Goal: Task Accomplishment & Management: Manage account settings

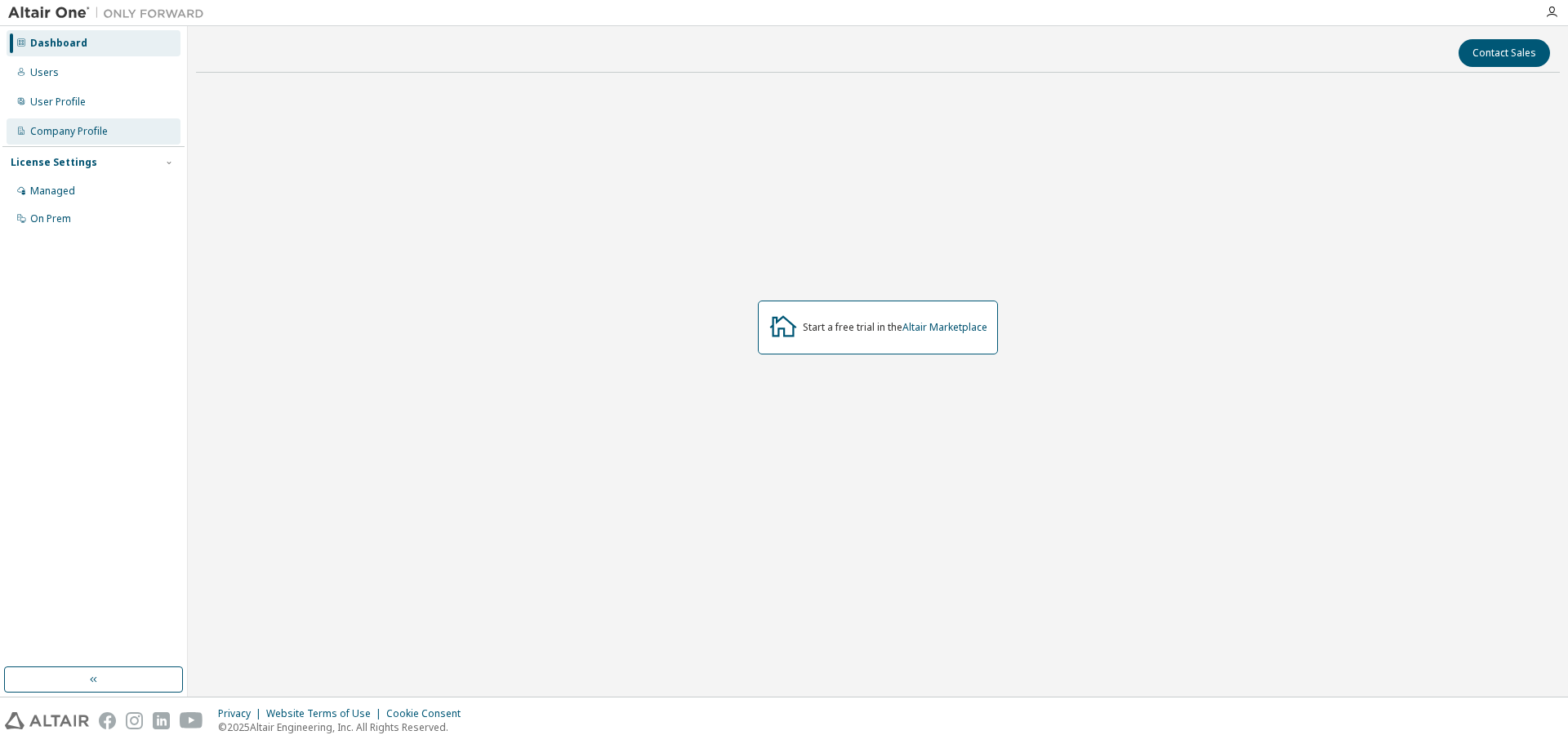
click at [52, 126] on div "Company Profile" at bounding box center [69, 131] width 78 height 13
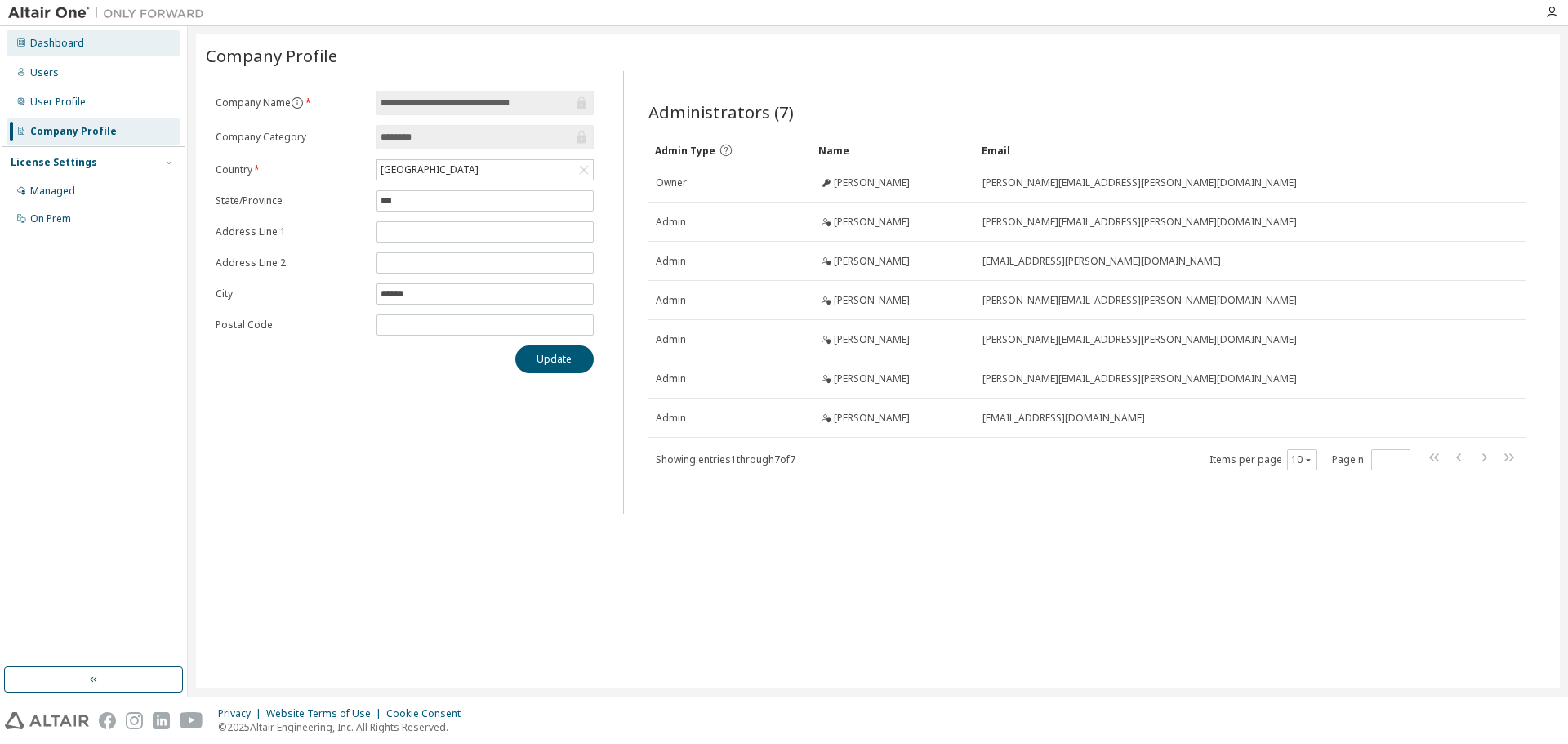
click at [49, 47] on div "Dashboard" at bounding box center [57, 43] width 54 height 13
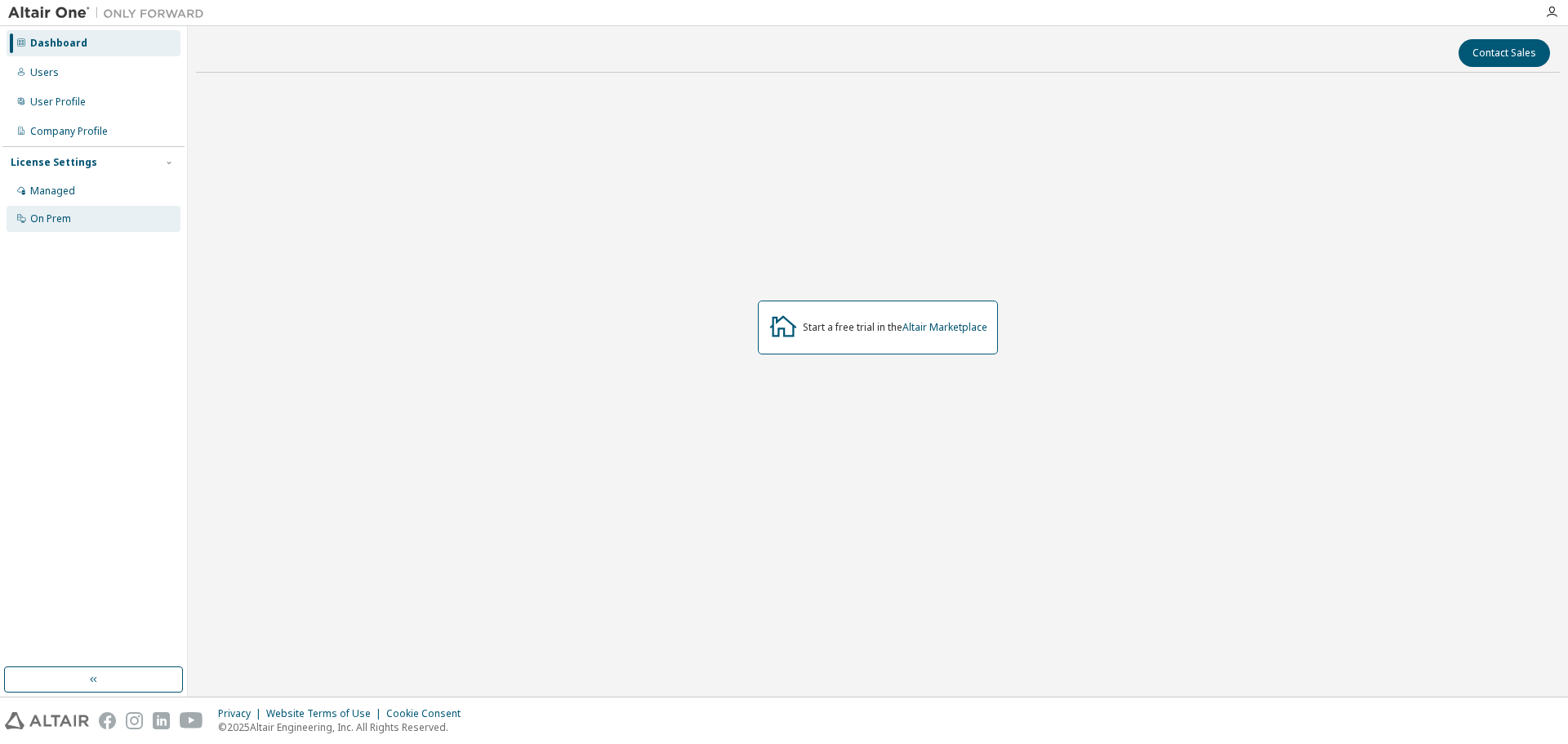
click at [53, 214] on div "On Prem" at bounding box center [50, 218] width 41 height 13
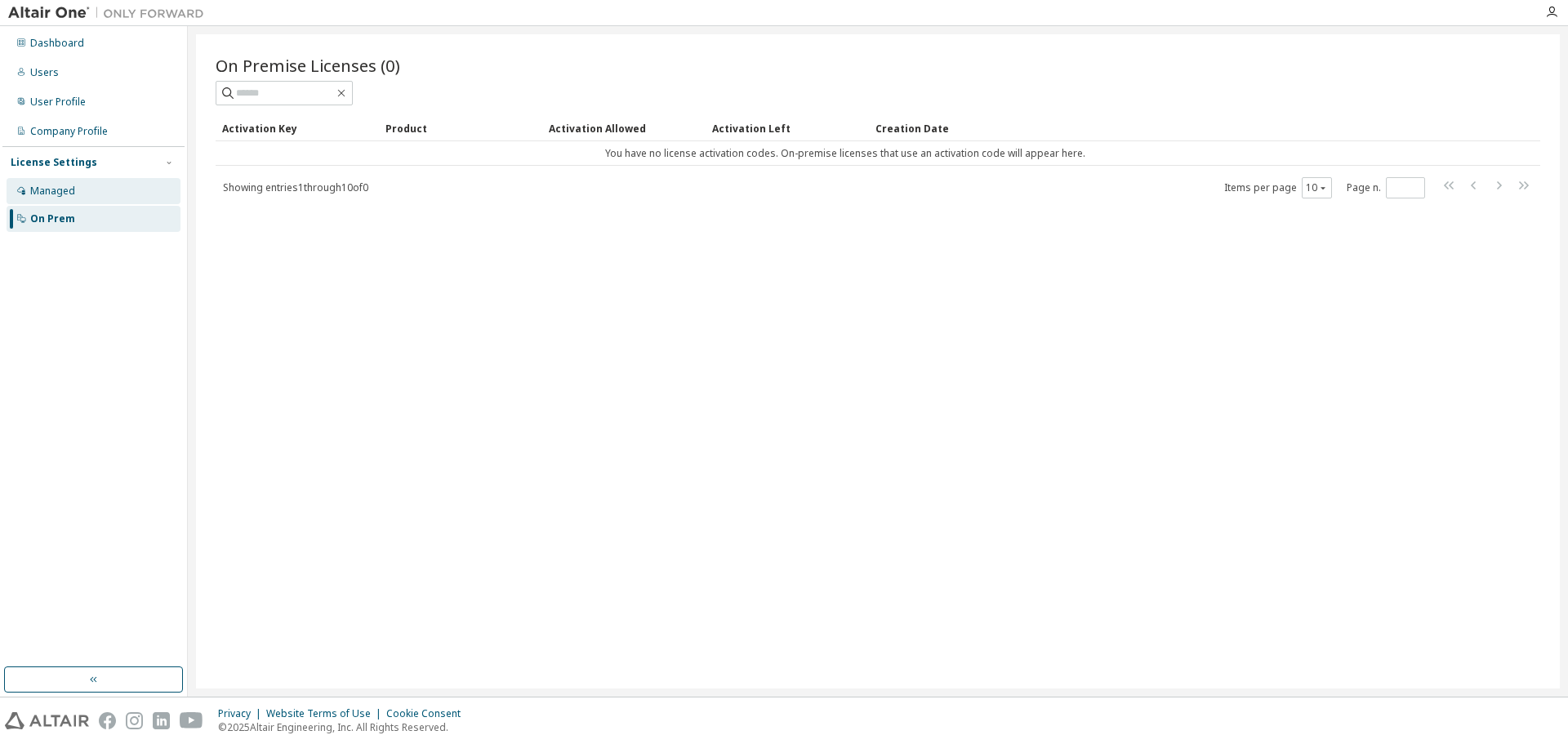
click at [55, 193] on div "Managed" at bounding box center [52, 190] width 45 height 13
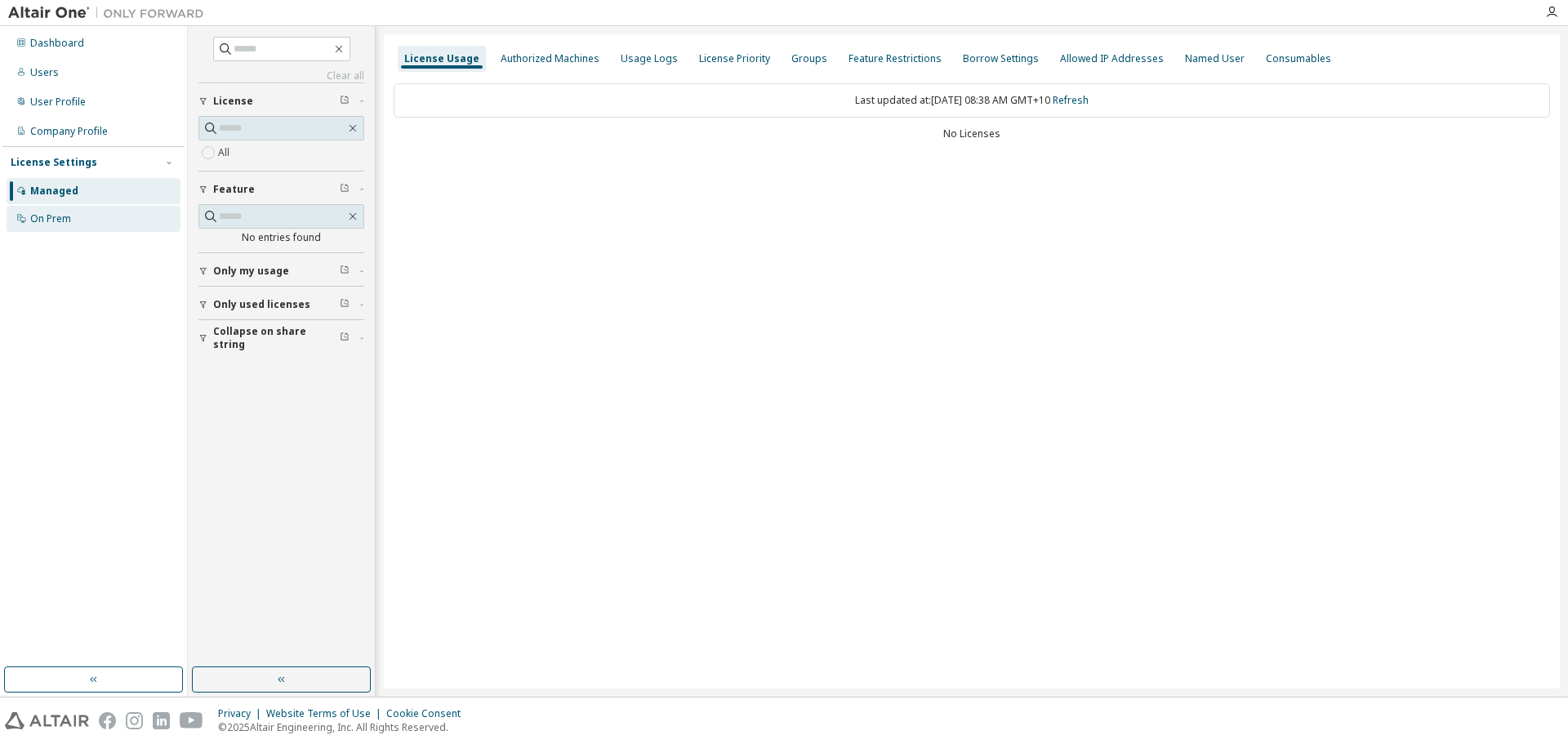
click at [56, 212] on div "On Prem" at bounding box center [50, 218] width 41 height 13
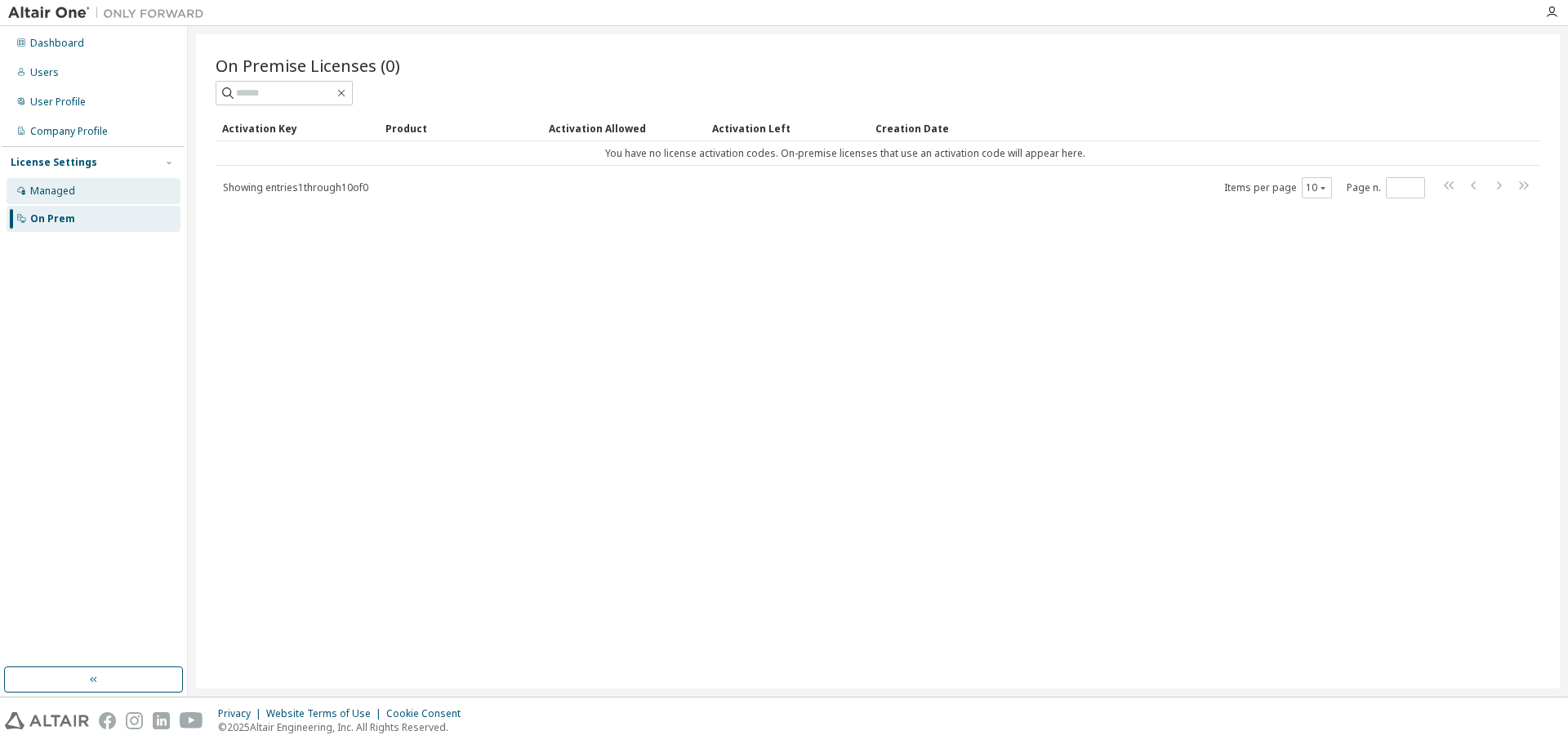
click at [57, 196] on div "Managed" at bounding box center [52, 190] width 45 height 13
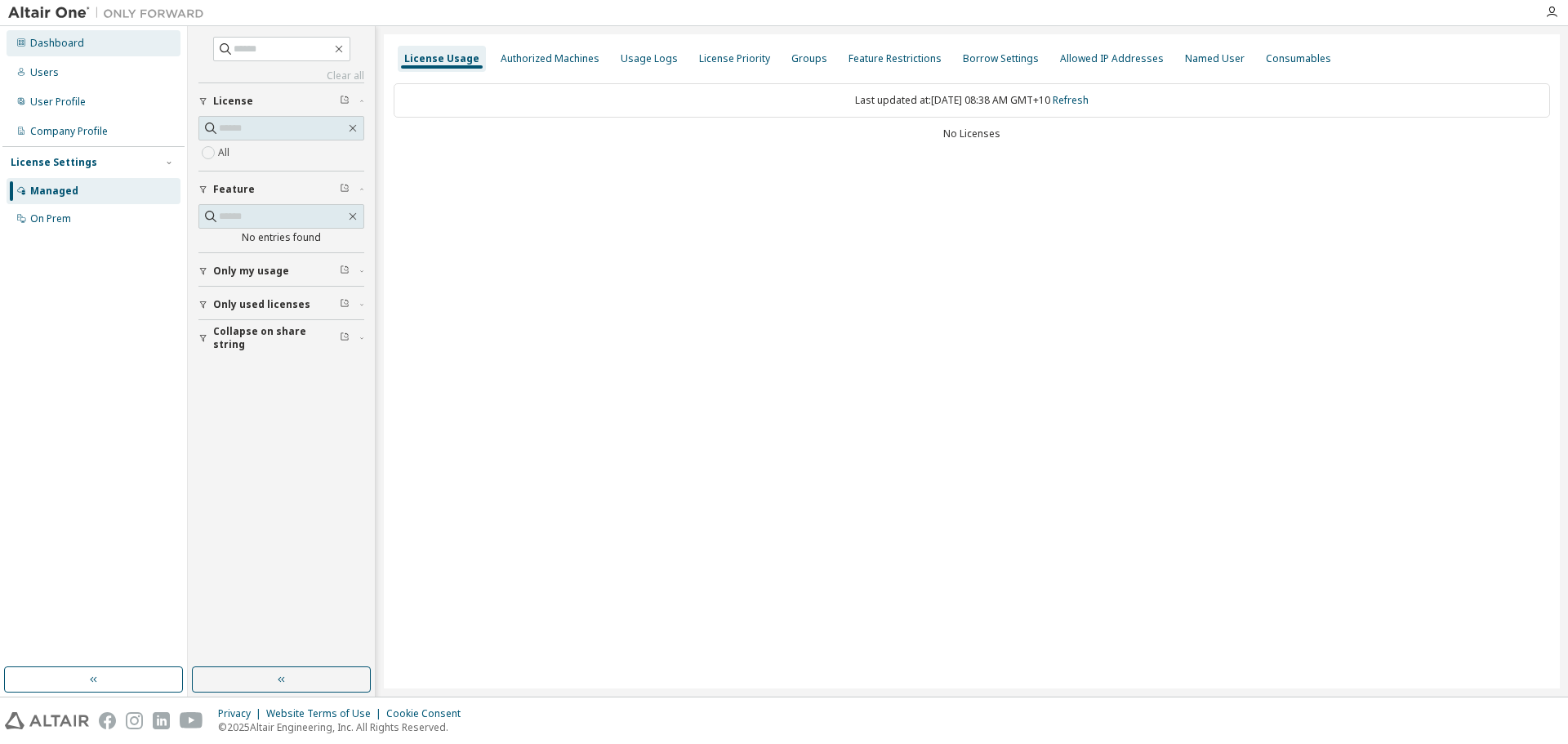
click at [58, 40] on div "Dashboard" at bounding box center [57, 43] width 54 height 13
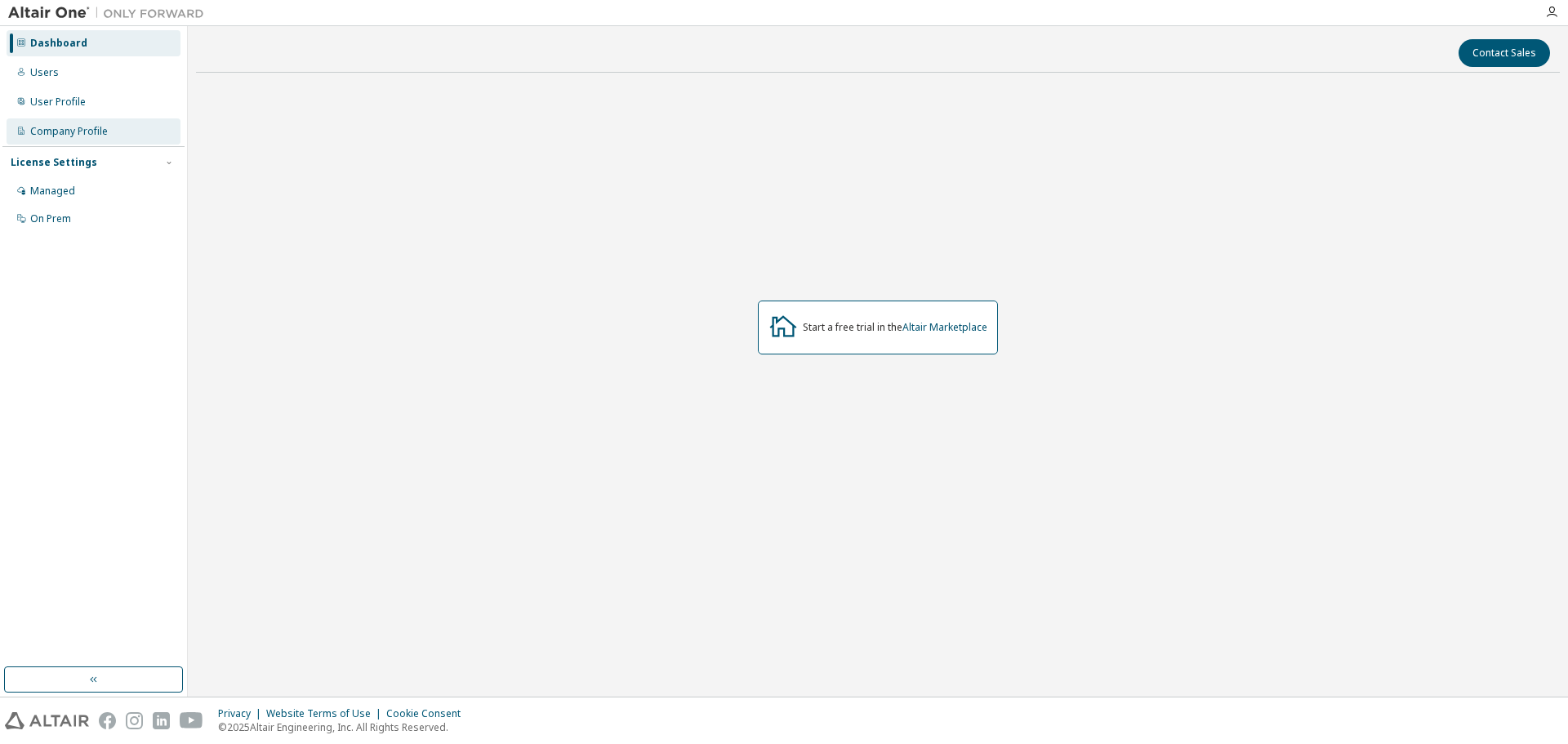
click at [72, 127] on div "Company Profile" at bounding box center [69, 131] width 78 height 13
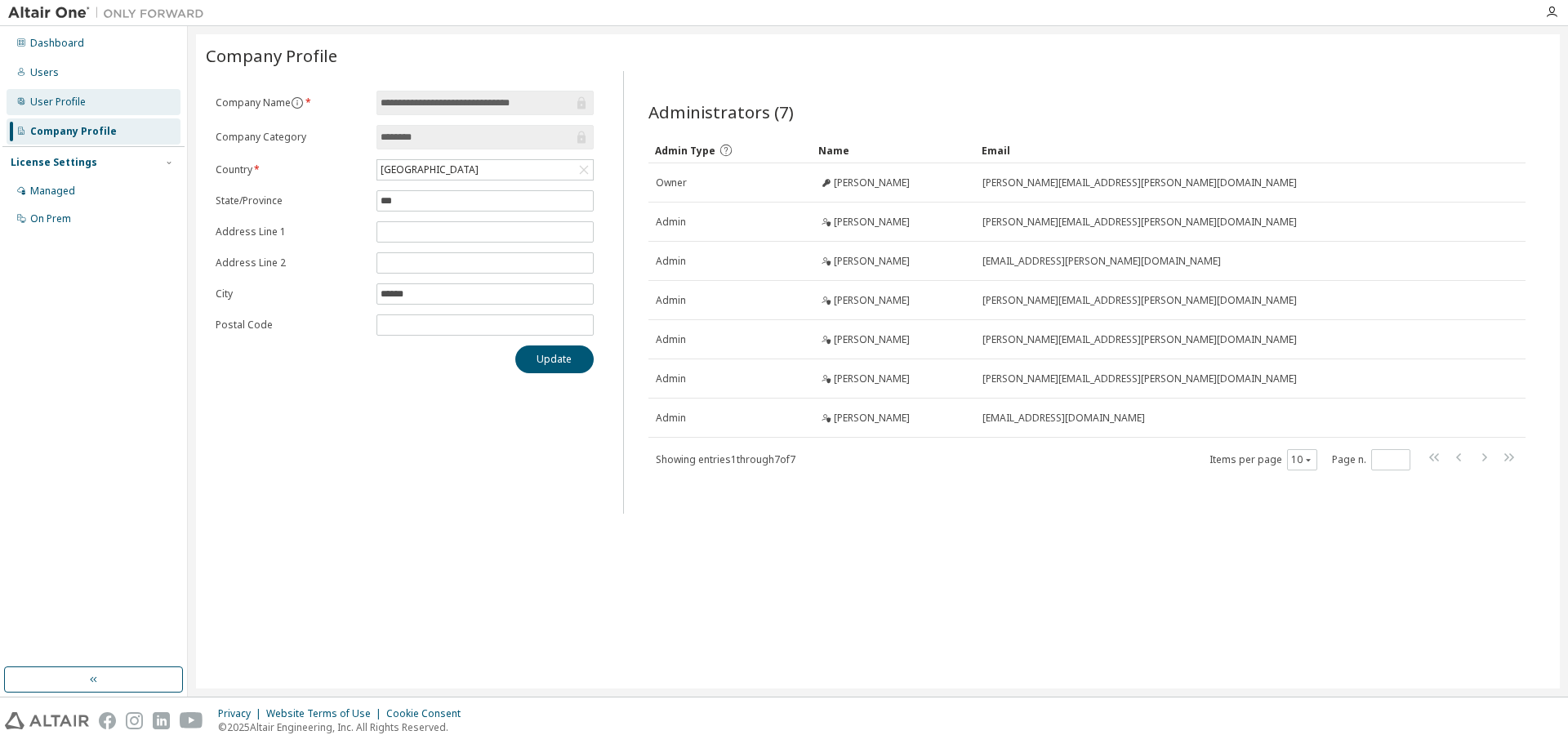
click at [70, 107] on div "User Profile" at bounding box center [57, 101] width 55 height 13
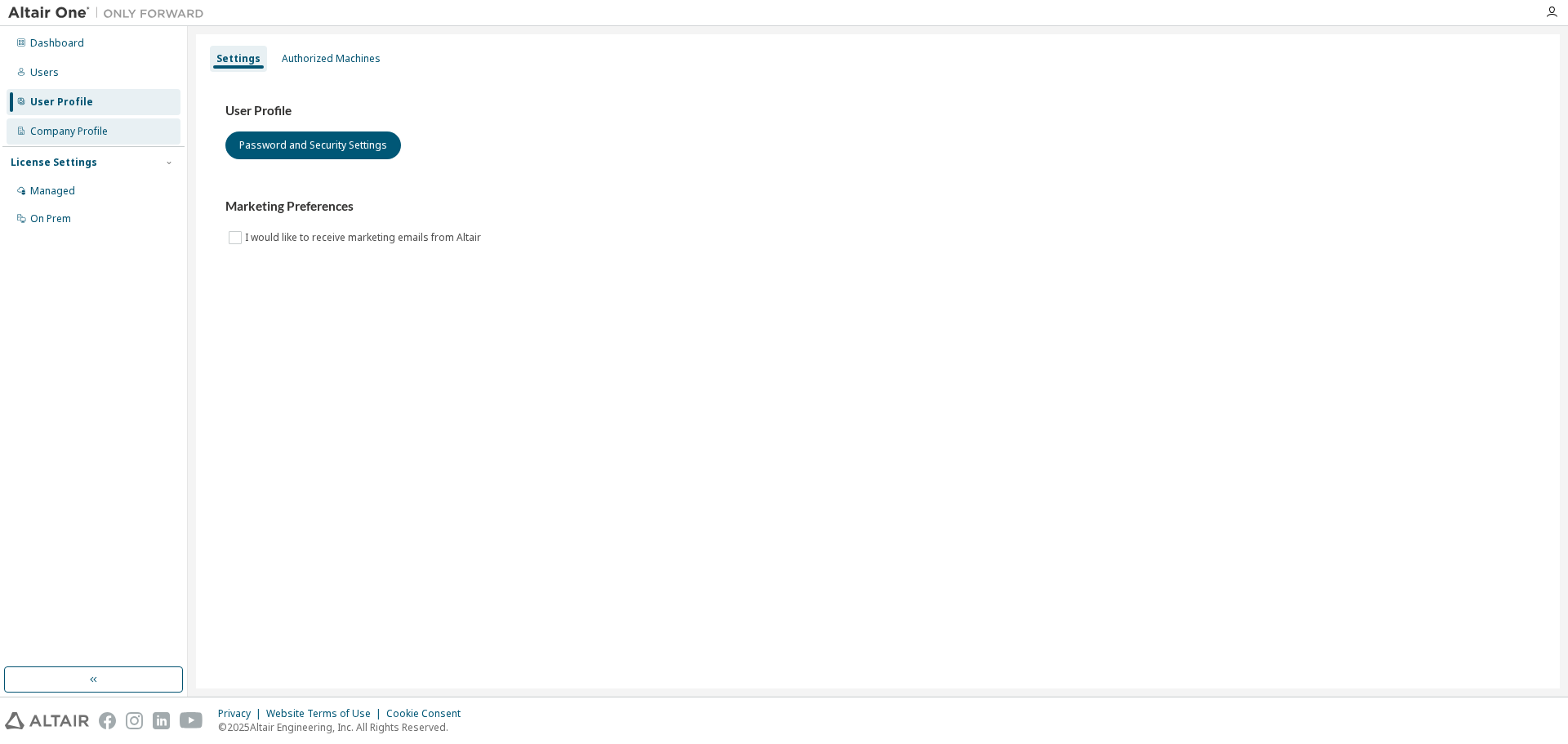
click at [70, 127] on div "Company Profile" at bounding box center [69, 131] width 78 height 13
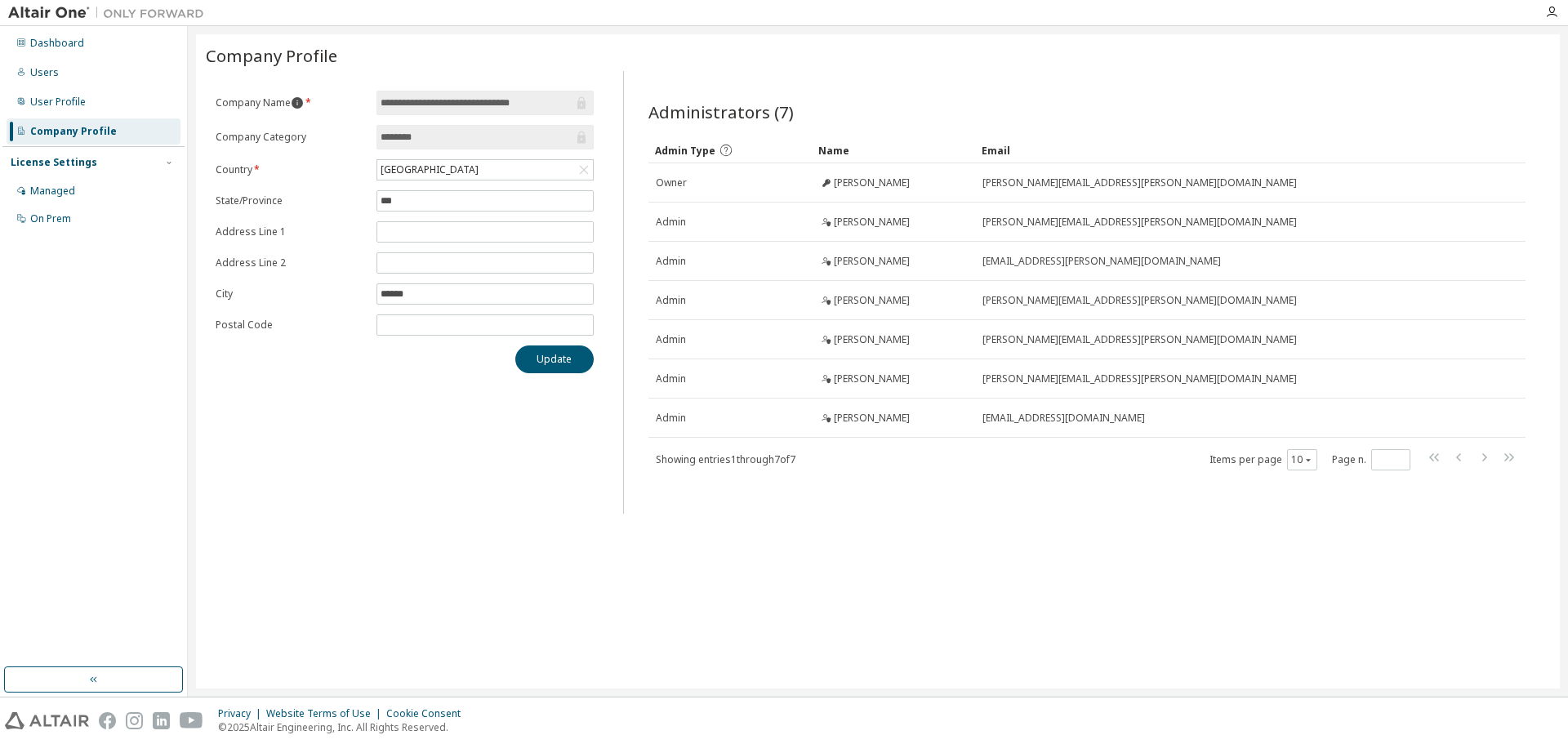
click at [299, 106] on icon "information" at bounding box center [297, 103] width 12 height 12
click at [311, 356] on div "Update" at bounding box center [405, 359] width 378 height 28
click at [1553, 11] on icon "button" at bounding box center [1551, 12] width 13 height 13
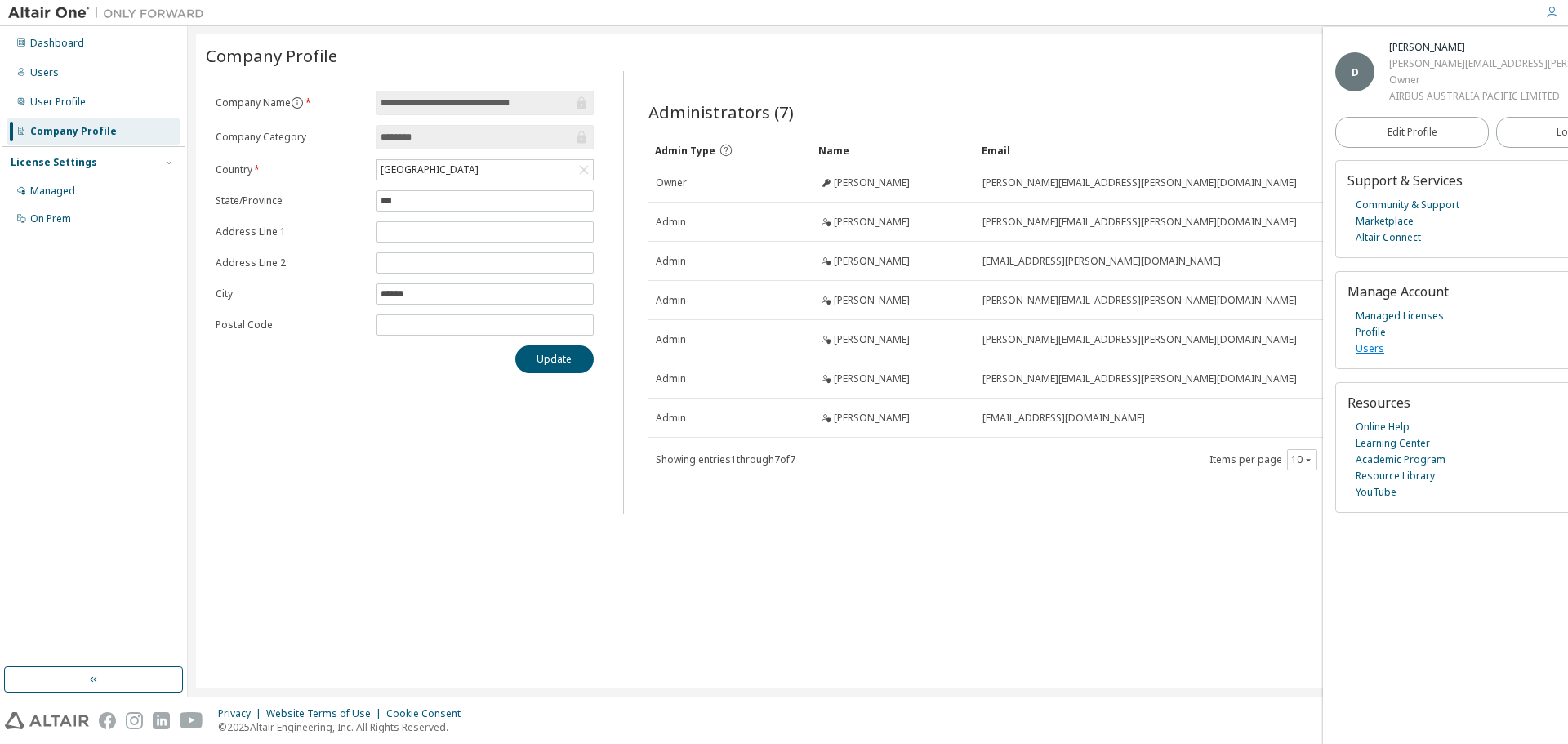
click at [1377, 357] on link "Users" at bounding box center [1369, 348] width 28 height 16
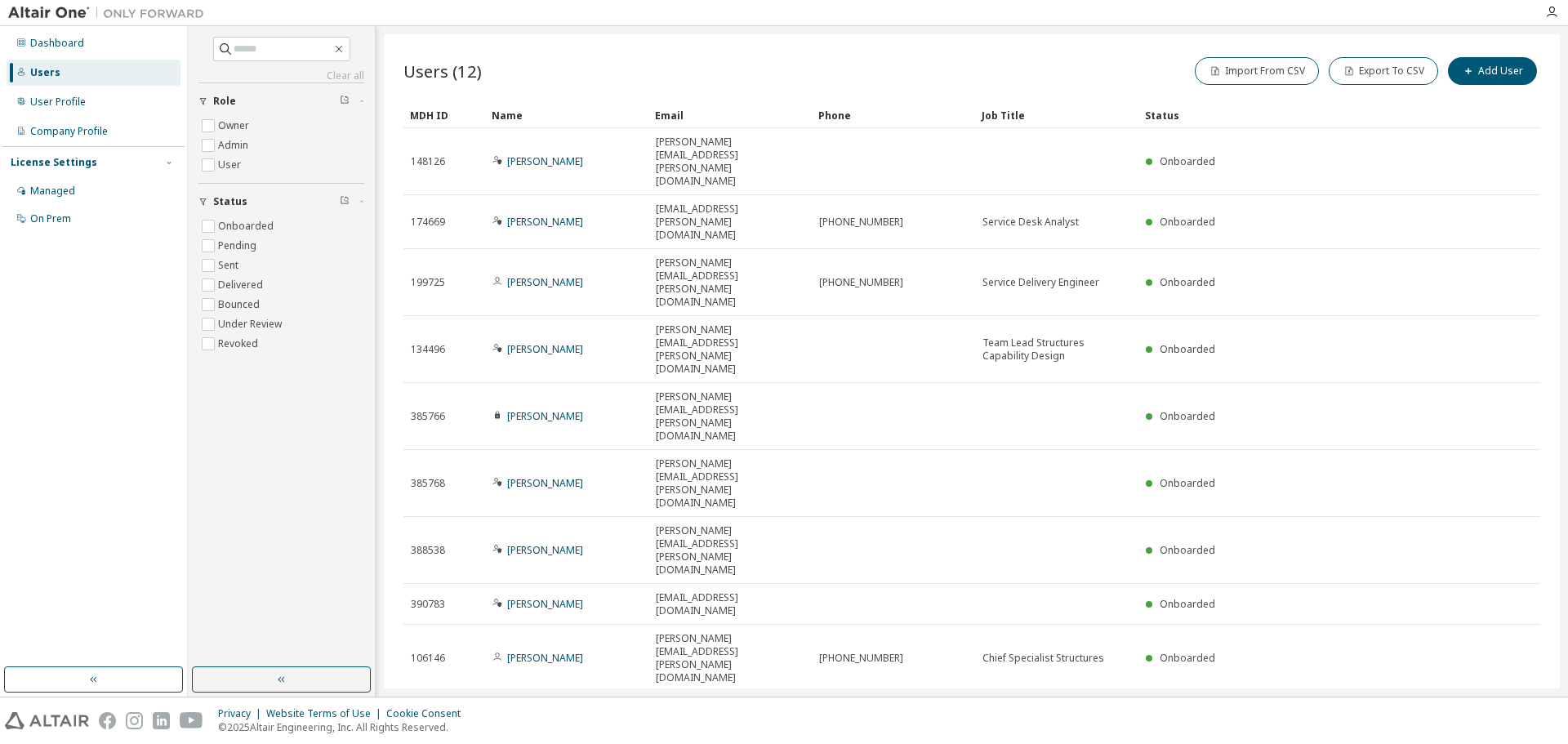
click at [1519, 719] on icon at bounding box center [1522, 725] width 10 height 13
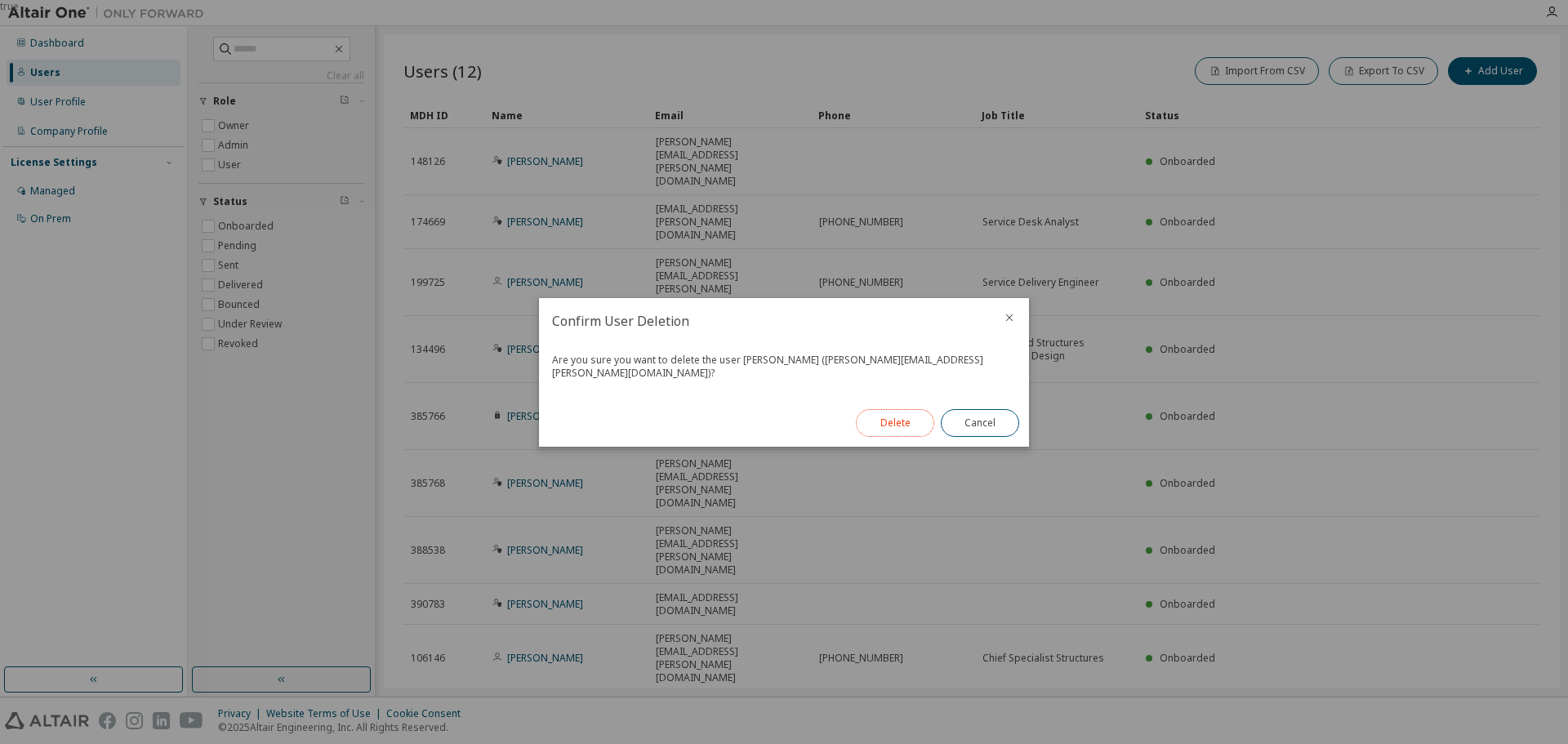
click at [895, 413] on button "Delete" at bounding box center [895, 423] width 79 height 28
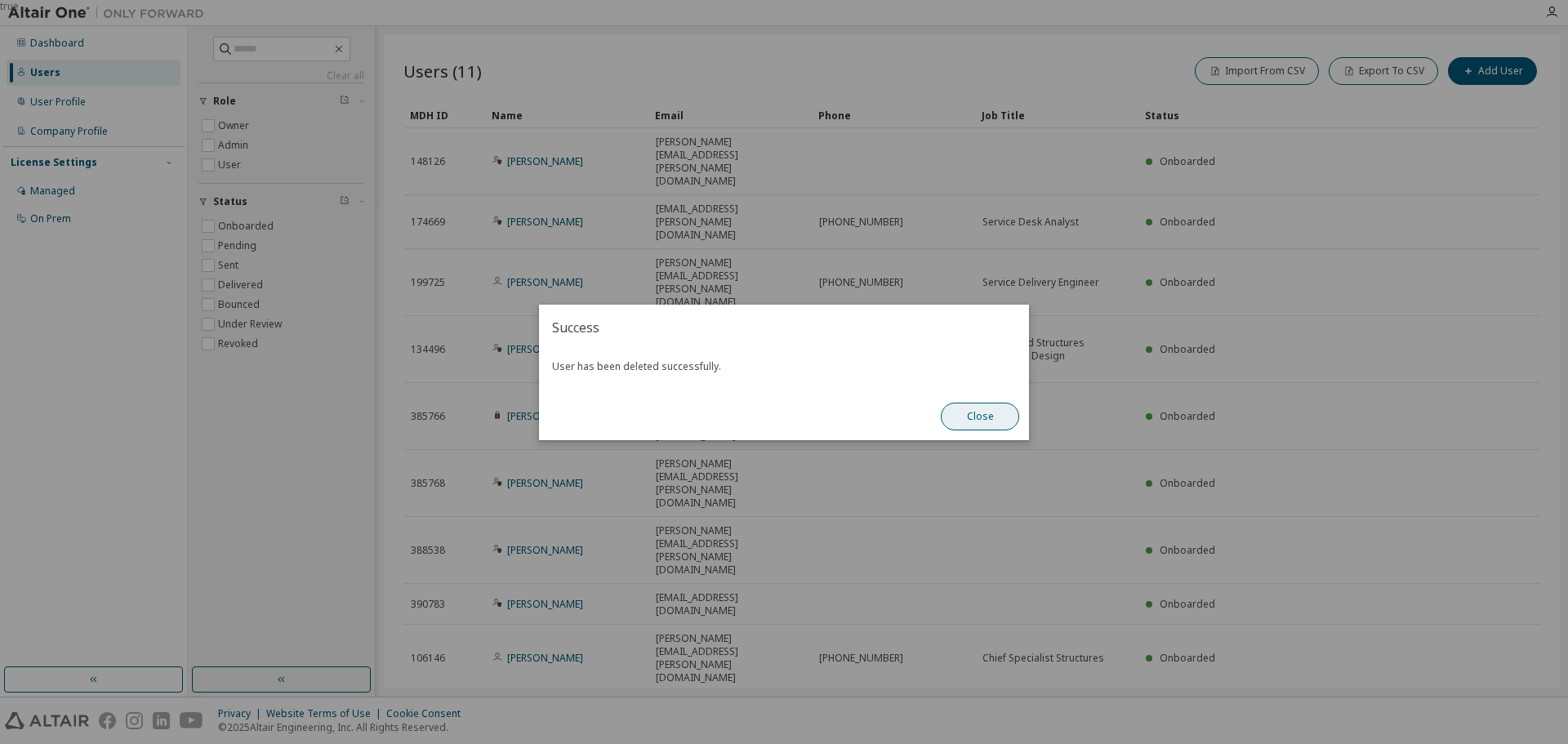
click at [1011, 420] on button "Close" at bounding box center [979, 416] width 79 height 28
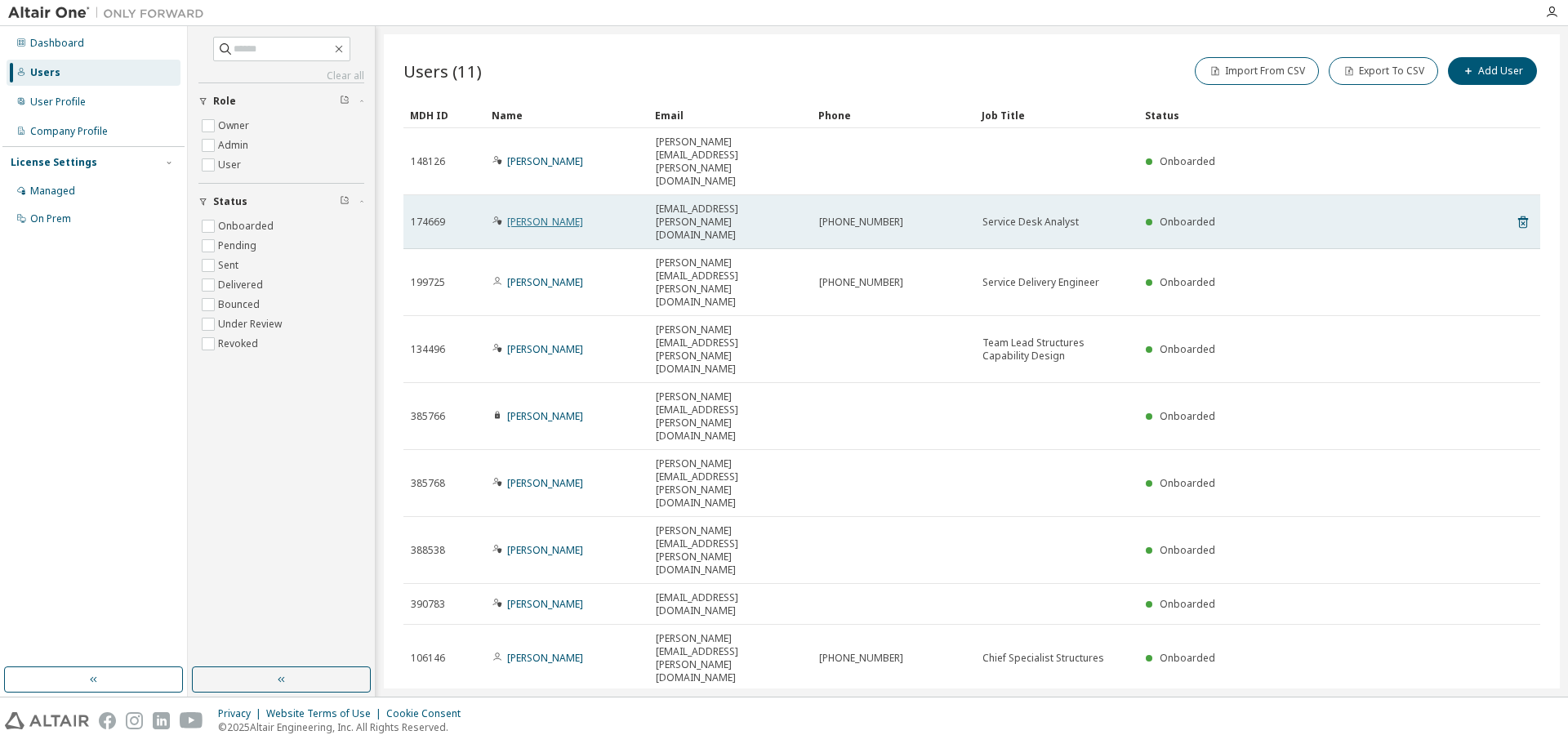
click at [543, 214] on link "Noor DEAN" at bounding box center [545, 221] width 76 height 14
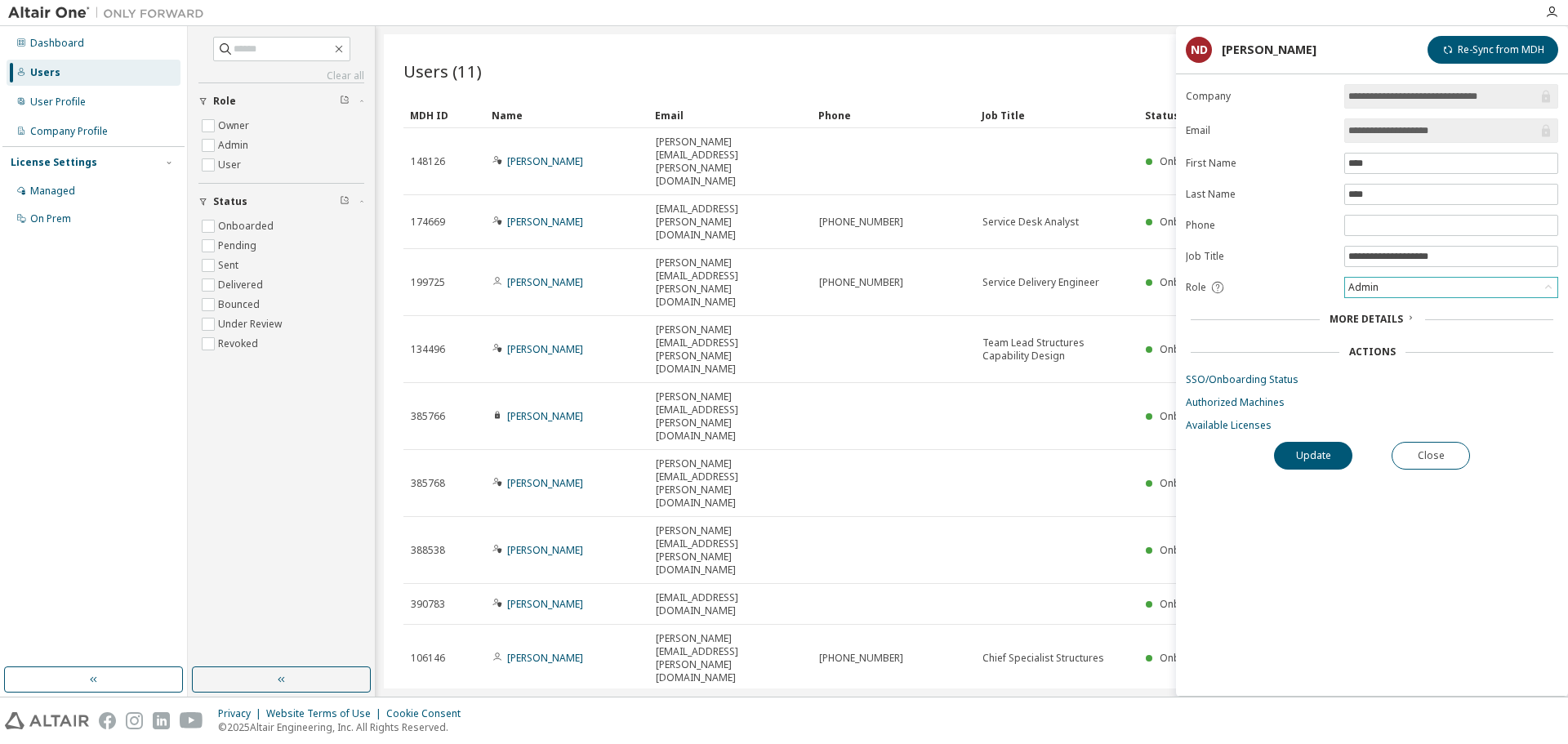
click at [1401, 288] on div "Admin" at bounding box center [1451, 287] width 212 height 19
click at [1069, 499] on div "Users (11) Import From CSV Export To CSV Add User Clear Load Save Save As Field…" at bounding box center [972, 361] width 1176 height 654
click at [873, 55] on div "Users (11) Import From CSV Export To CSV Add User" at bounding box center [971, 71] width 1136 height 34
click at [1433, 451] on button "Close" at bounding box center [1430, 455] width 79 height 28
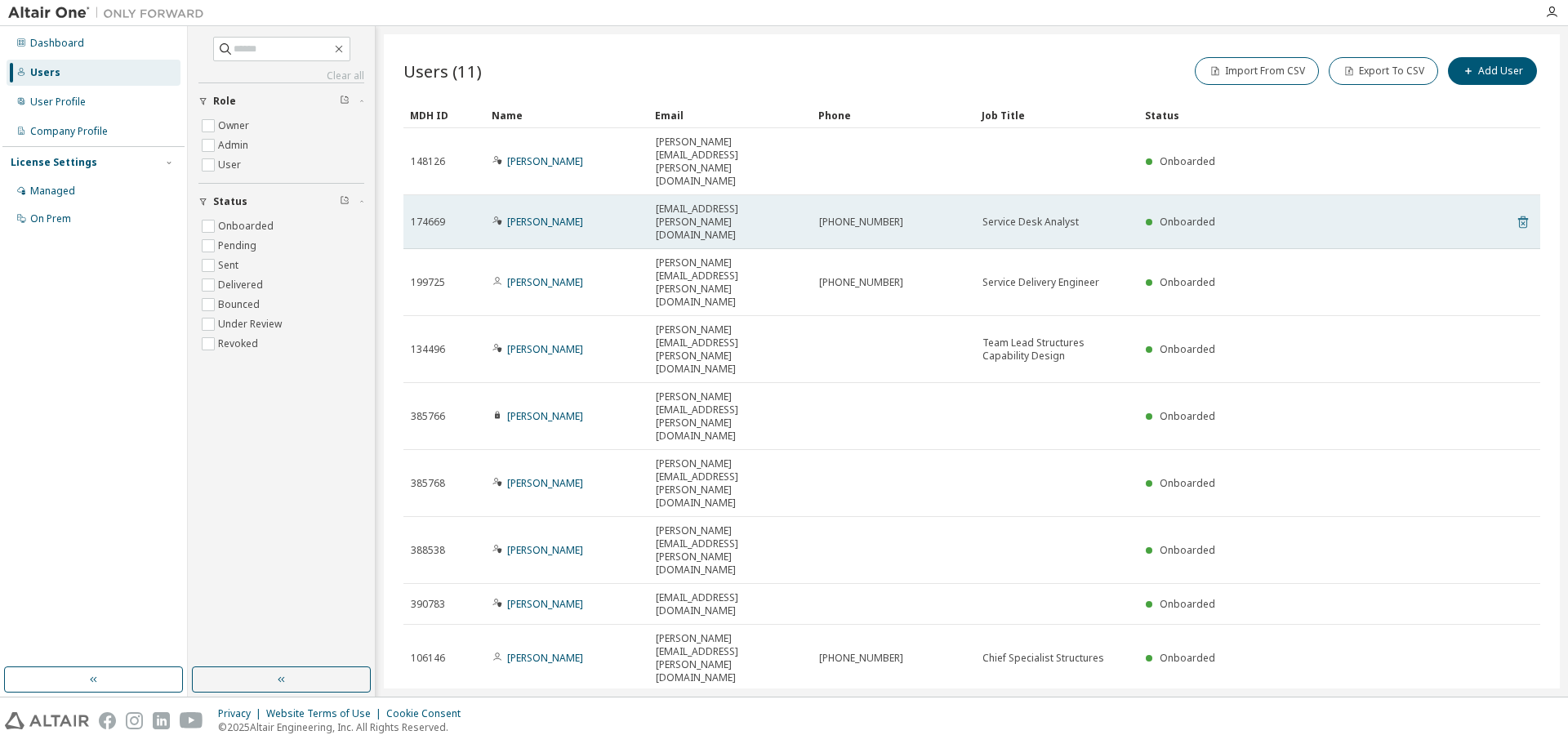
click at [1524, 221] on icon at bounding box center [1522, 223] width 4 height 4
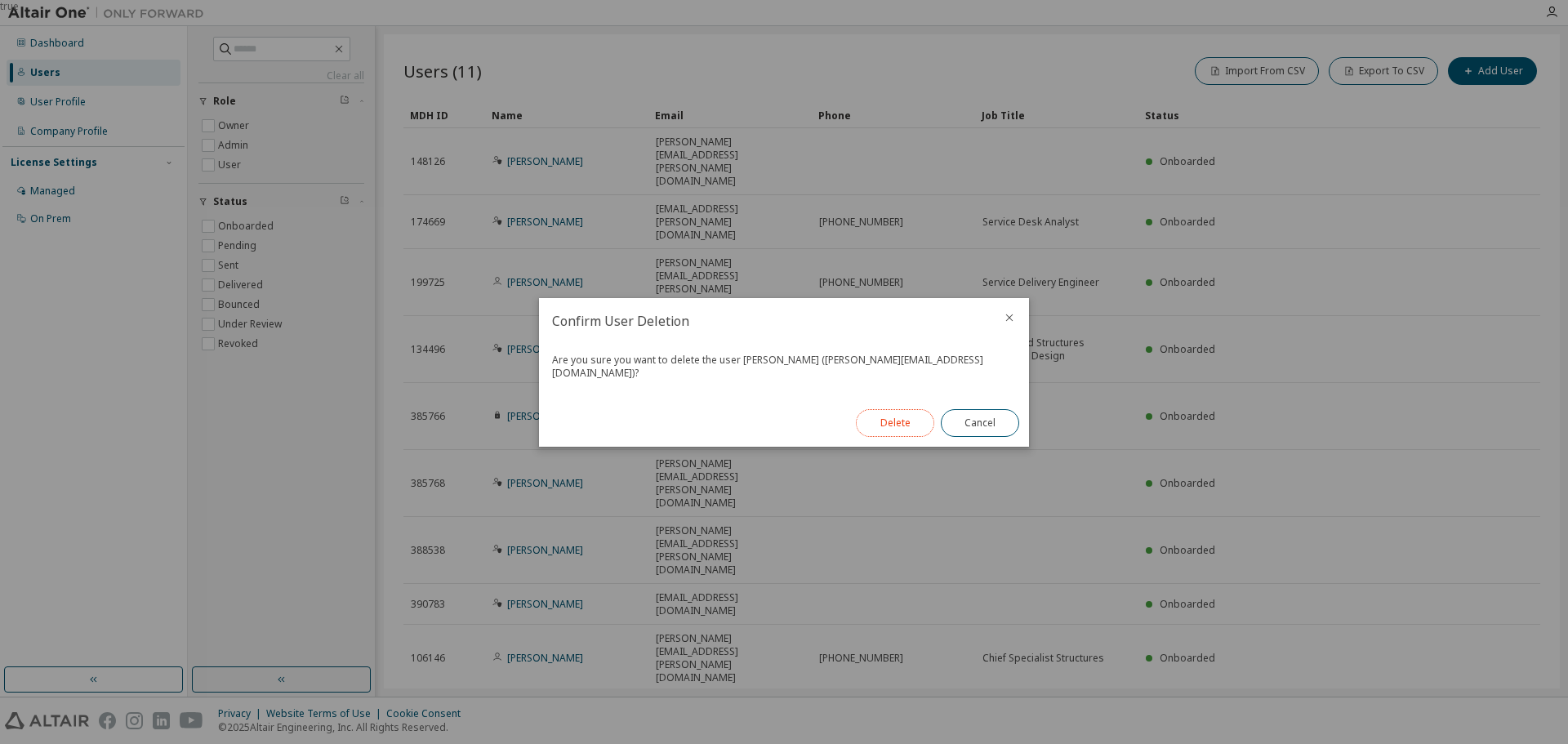
click at [887, 419] on button "Delete" at bounding box center [895, 423] width 79 height 28
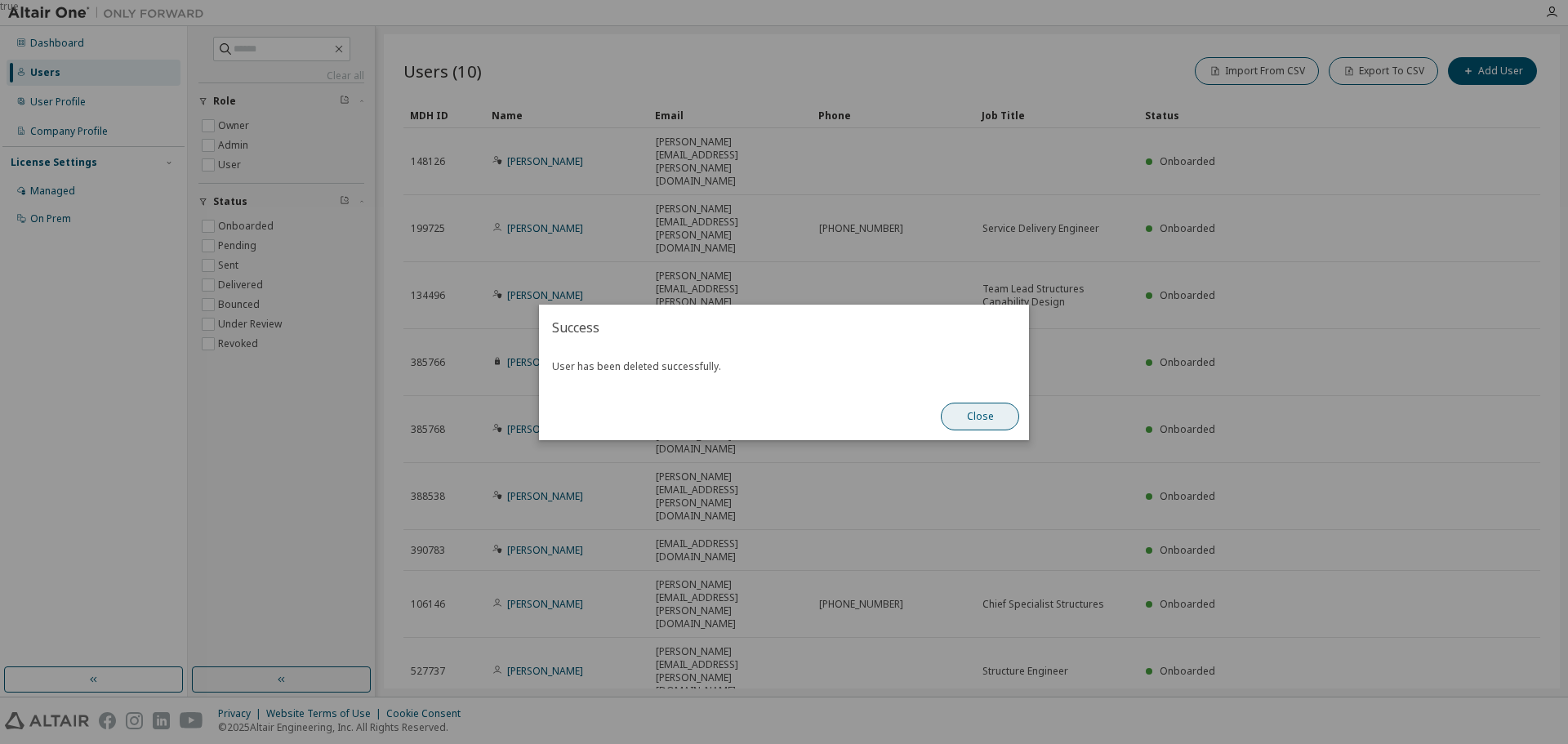
click at [980, 419] on button "Close" at bounding box center [979, 416] width 79 height 28
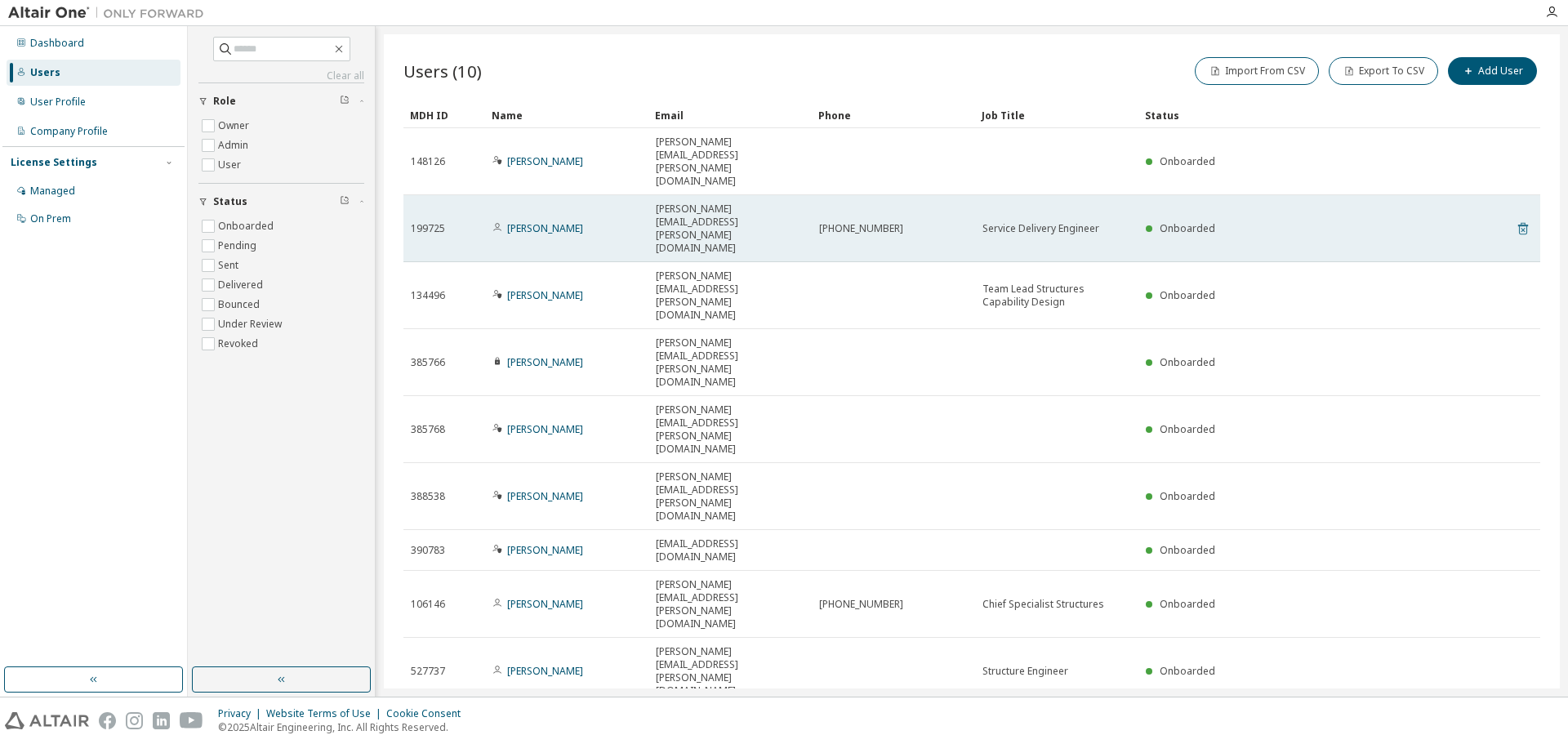
click at [1526, 223] on icon at bounding box center [1522, 229] width 10 height 13
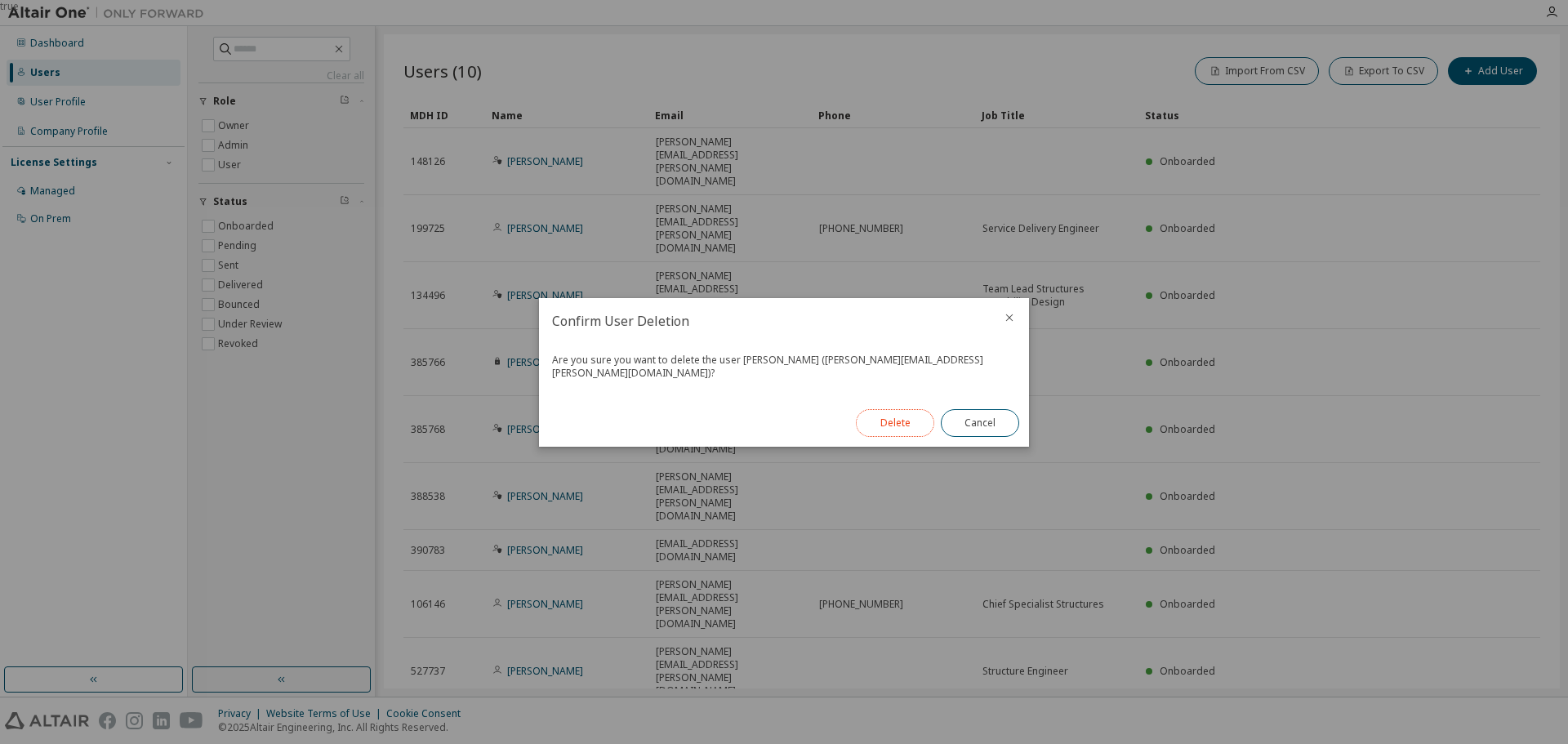
click at [914, 409] on button "Delete" at bounding box center [895, 423] width 79 height 28
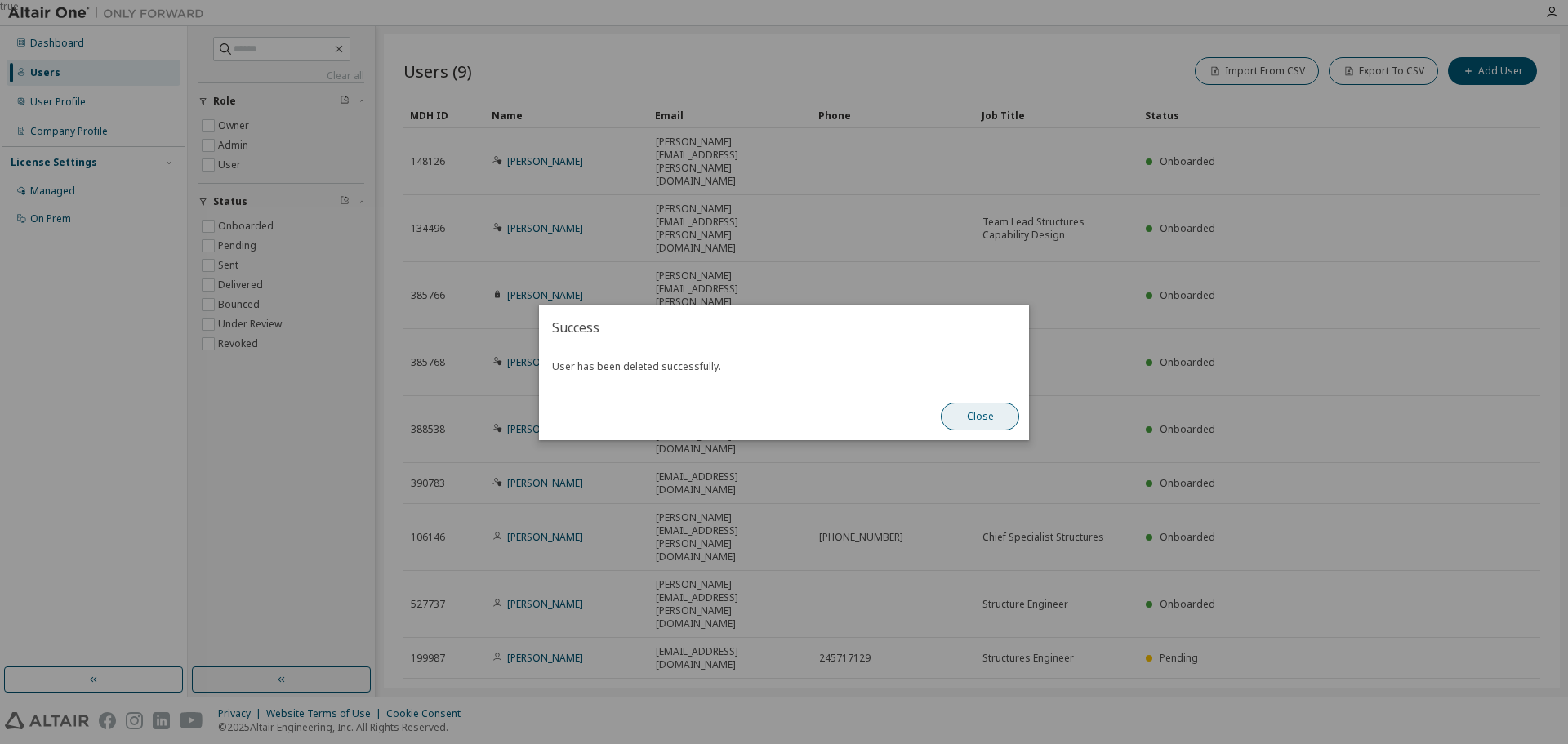
click at [982, 417] on button "Close" at bounding box center [979, 416] width 79 height 28
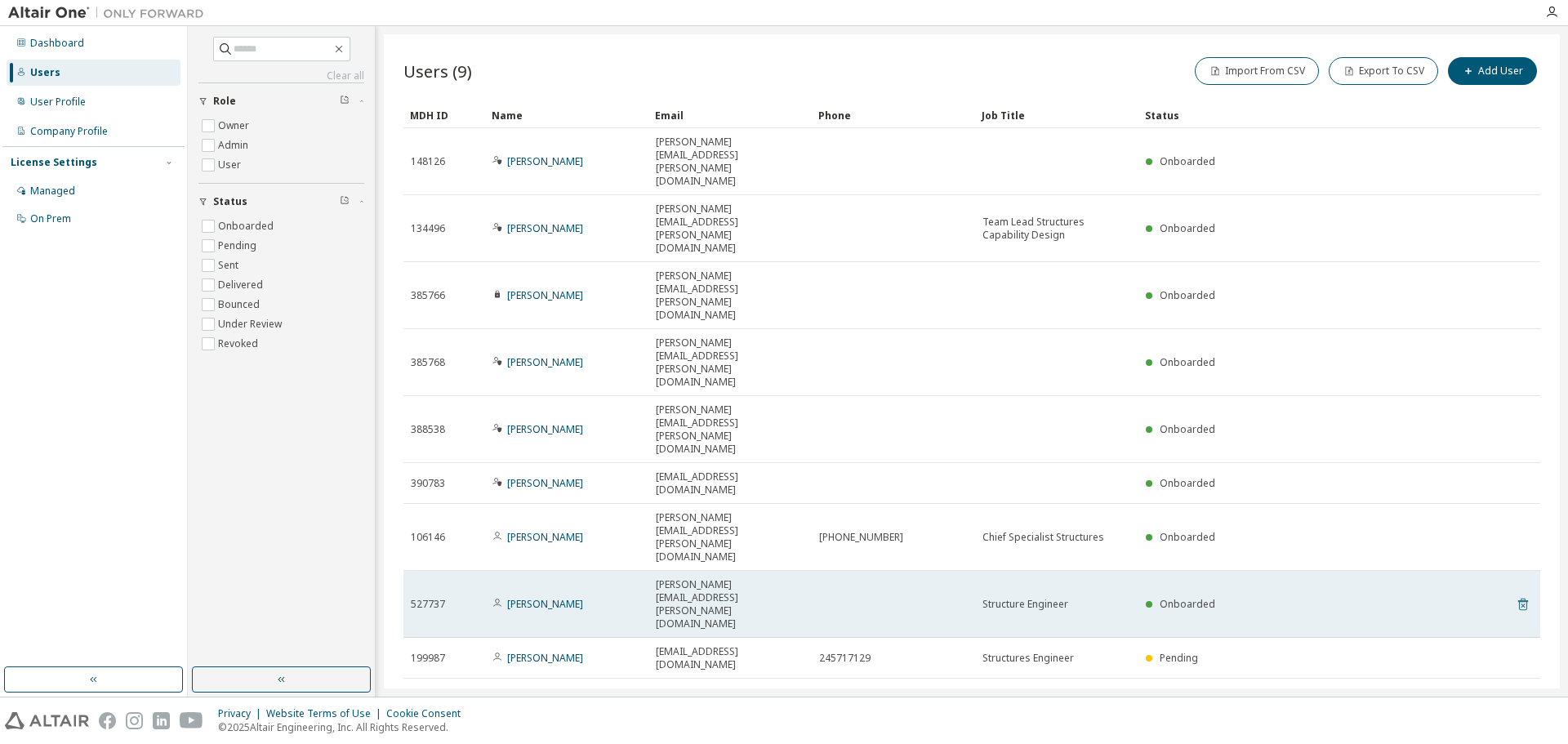
click at [1522, 603] on icon at bounding box center [1522, 605] width 4 height 4
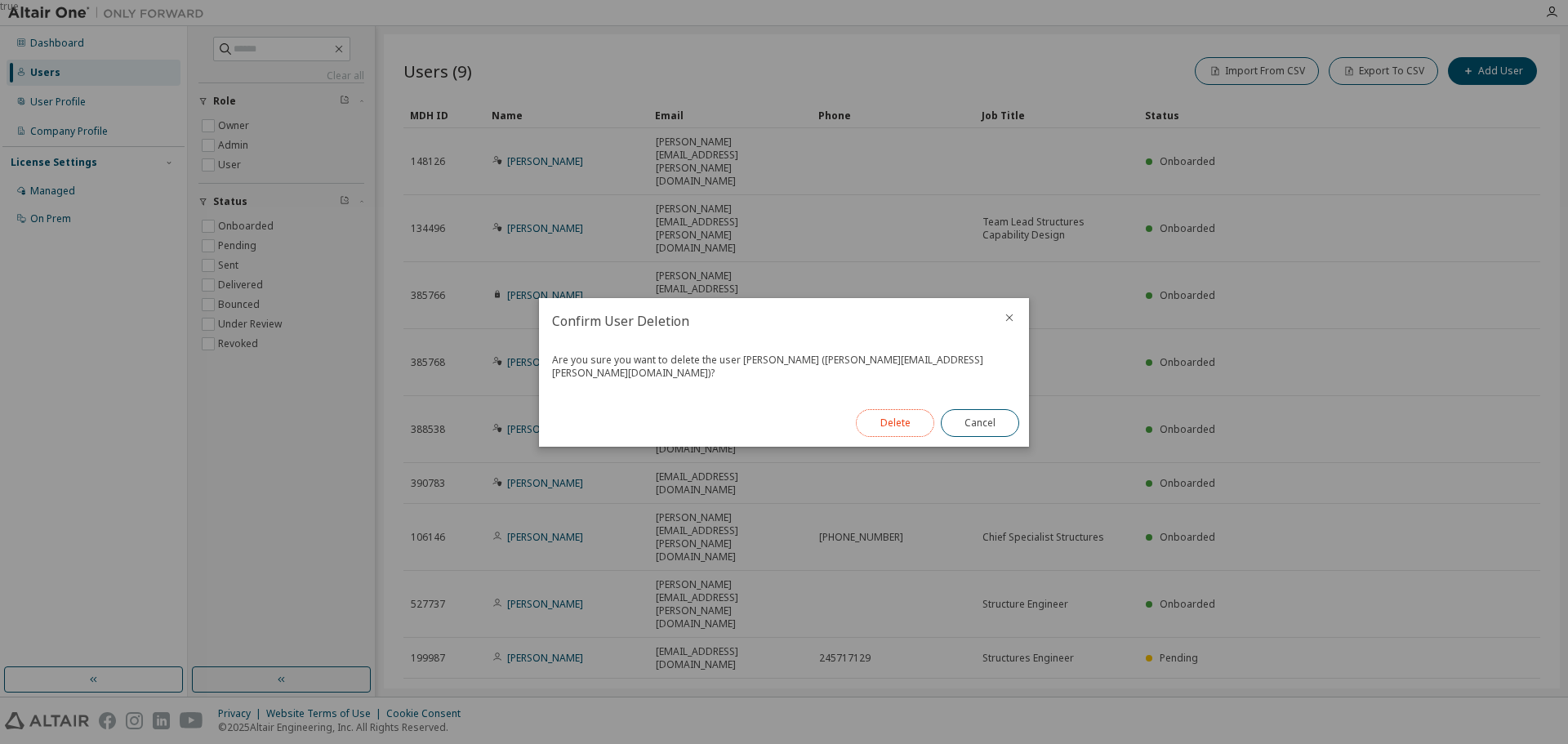
click at [906, 417] on button "Delete" at bounding box center [895, 423] width 79 height 28
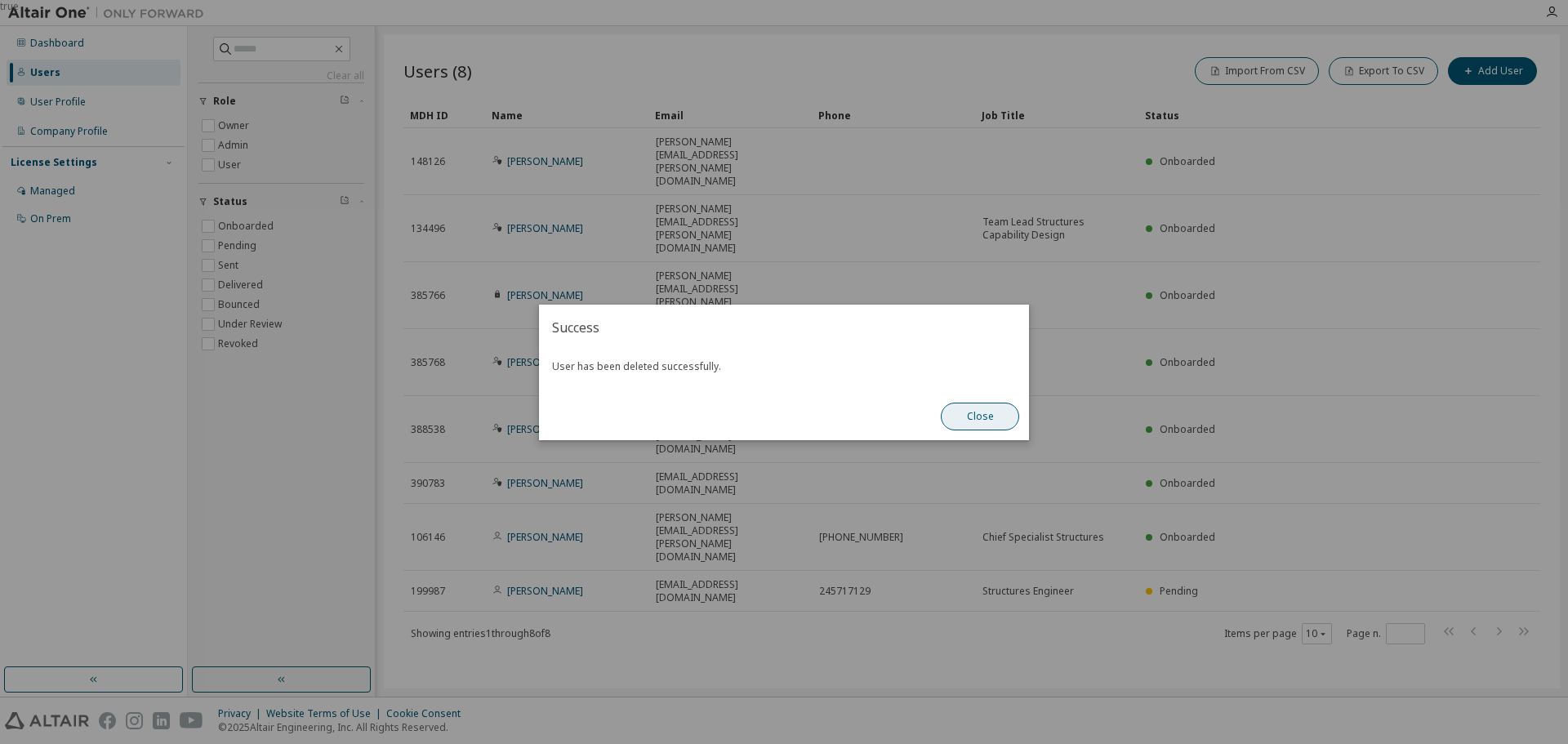
click at [981, 418] on button "Close" at bounding box center [979, 416] width 79 height 28
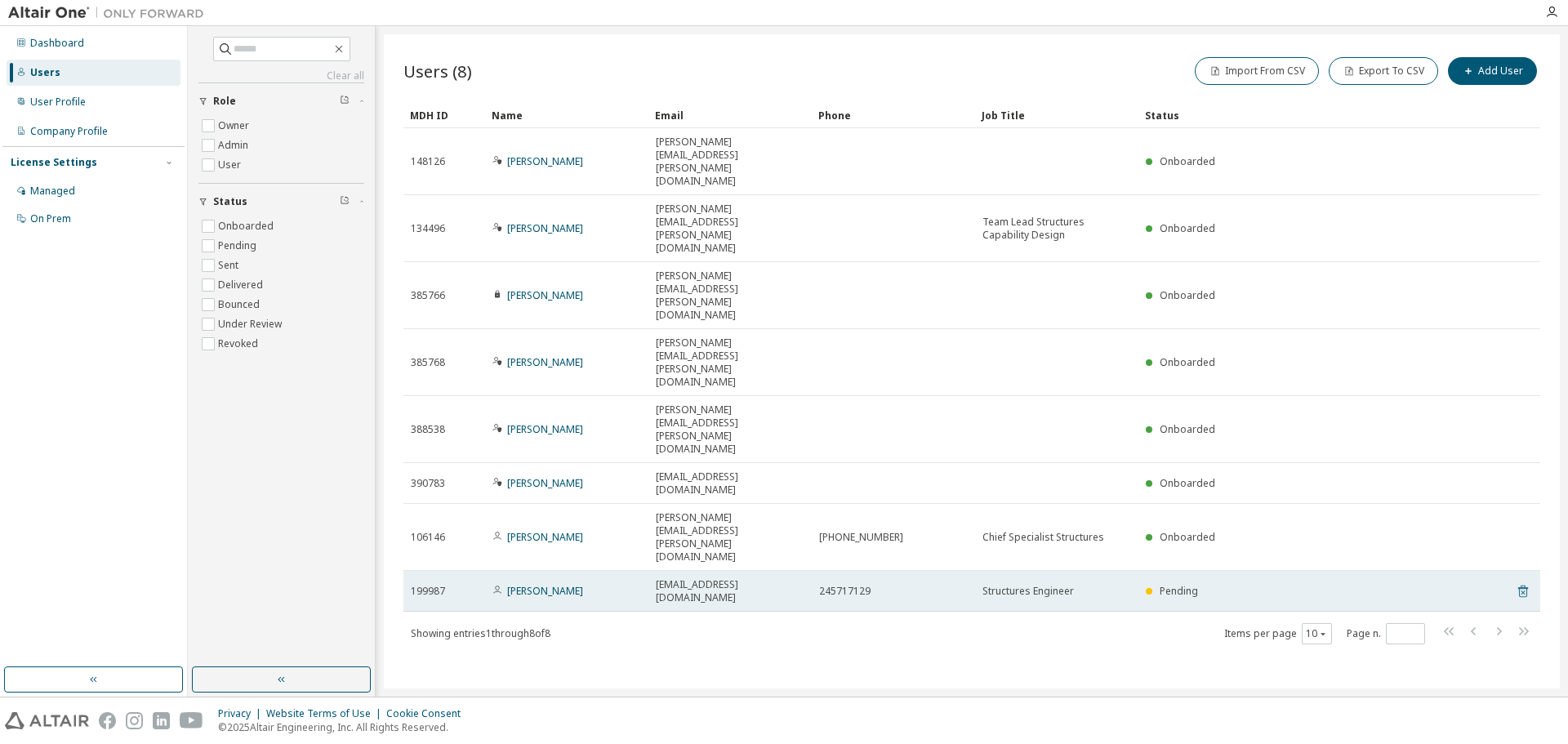
click at [1522, 581] on icon at bounding box center [1522, 591] width 15 height 19
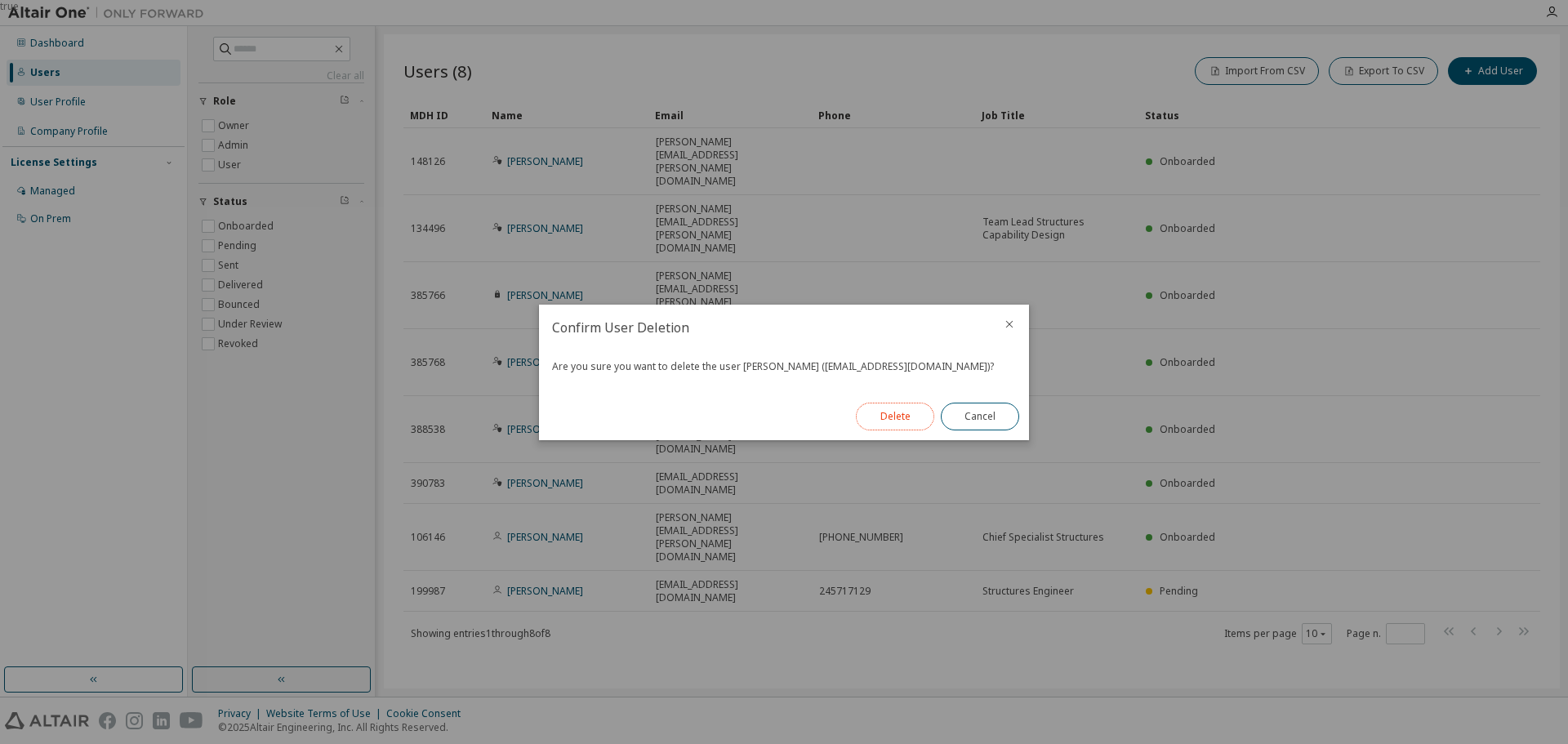
click at [904, 410] on button "Delete" at bounding box center [895, 416] width 79 height 28
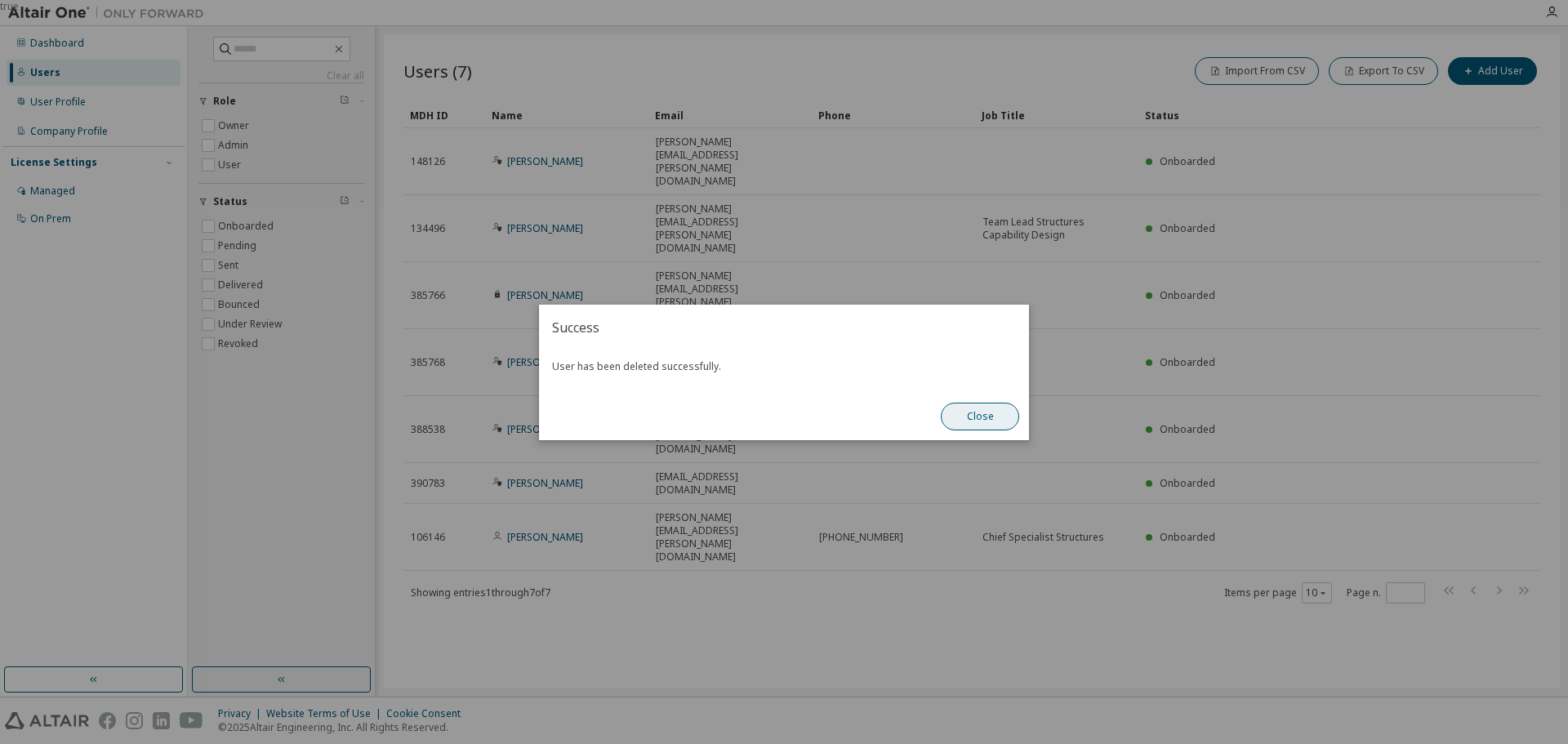
click at [980, 416] on button "Close" at bounding box center [979, 416] width 79 height 28
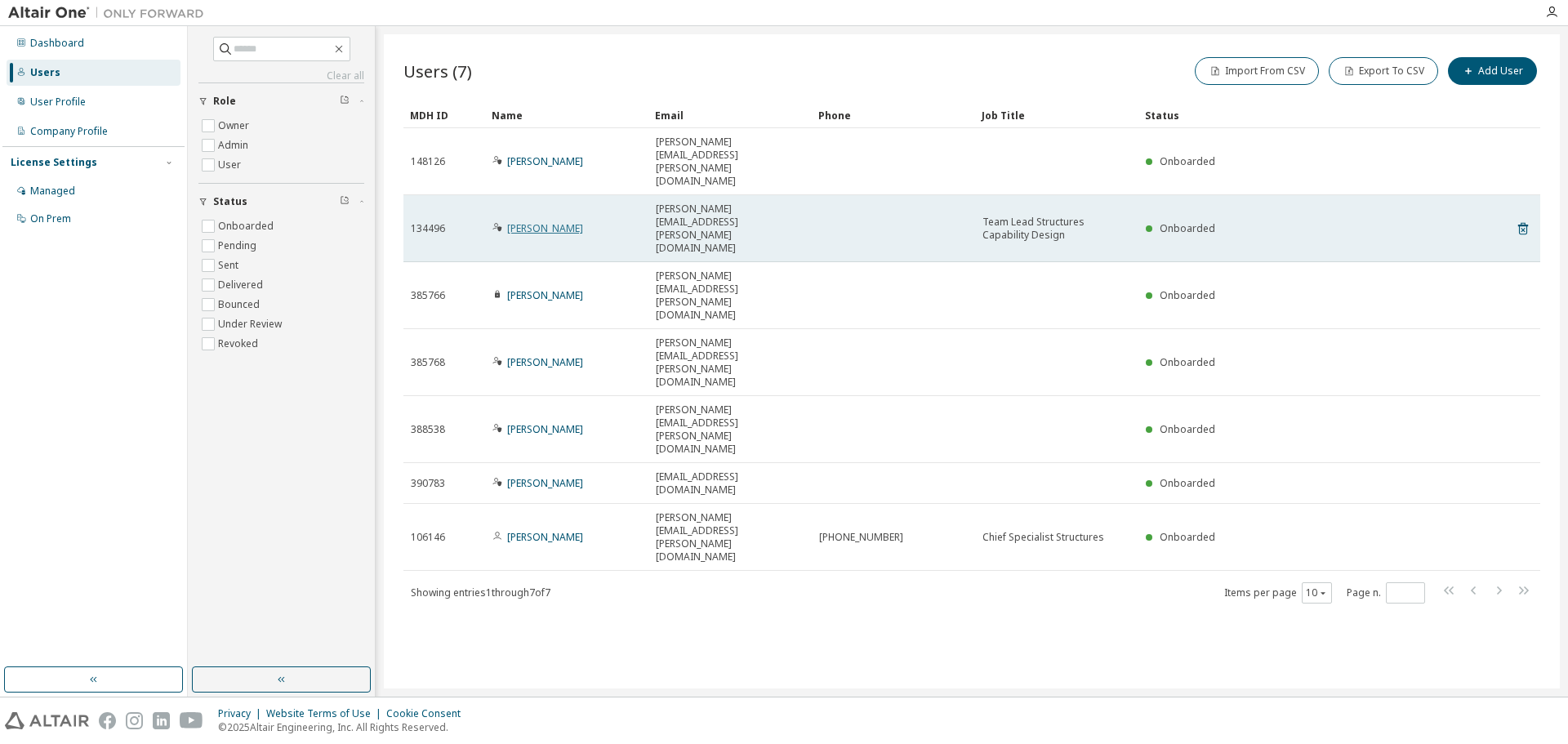
click at [554, 221] on link "[PERSON_NAME]" at bounding box center [545, 228] width 76 height 14
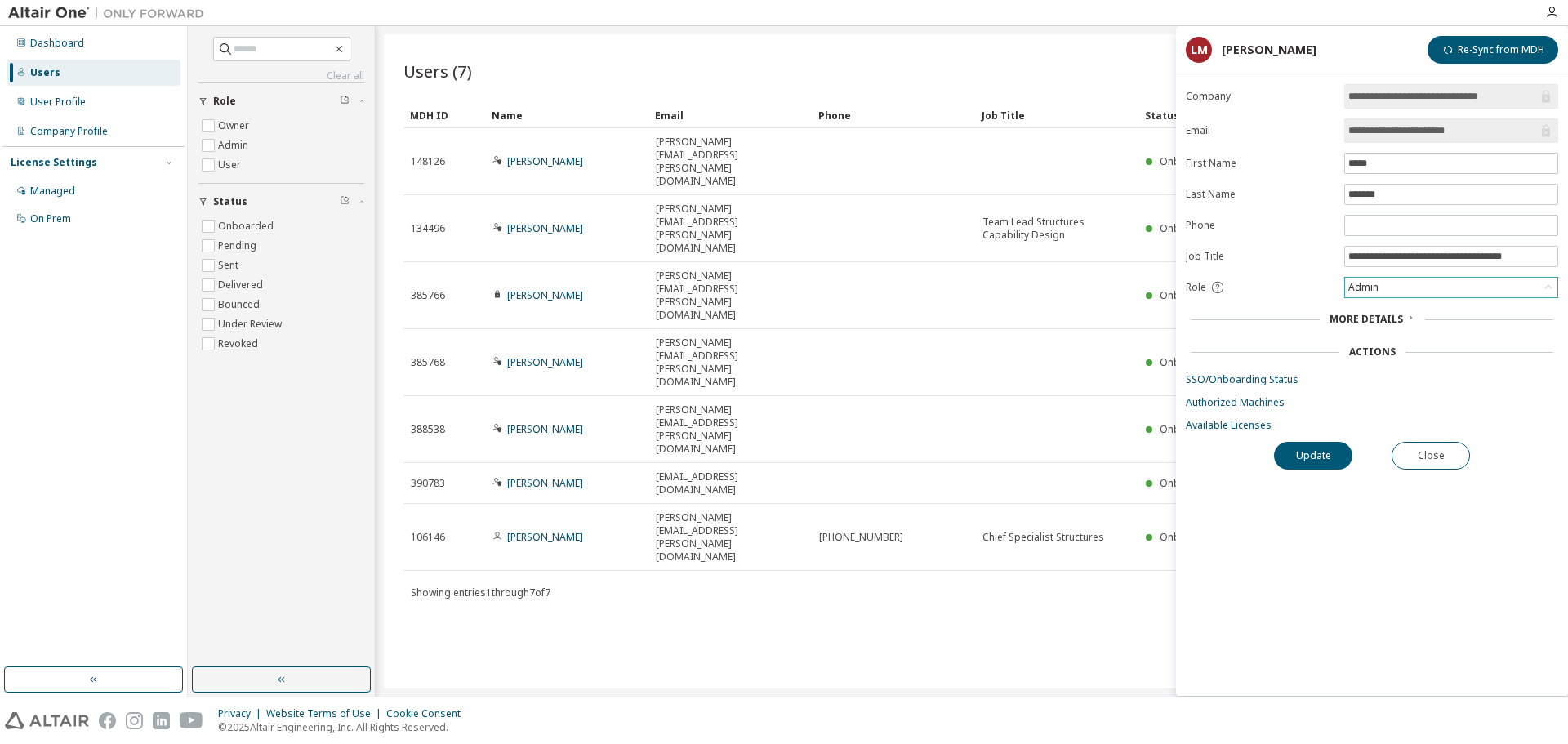
click at [1386, 289] on div "Admin" at bounding box center [1451, 287] width 212 height 19
click at [1376, 347] on li "User" at bounding box center [1450, 351] width 209 height 21
click at [1367, 348] on div "Actions" at bounding box center [1372, 351] width 47 height 13
click at [1322, 452] on button "Update" at bounding box center [1313, 455] width 79 height 28
click at [1315, 452] on button "Update" at bounding box center [1313, 455] width 79 height 28
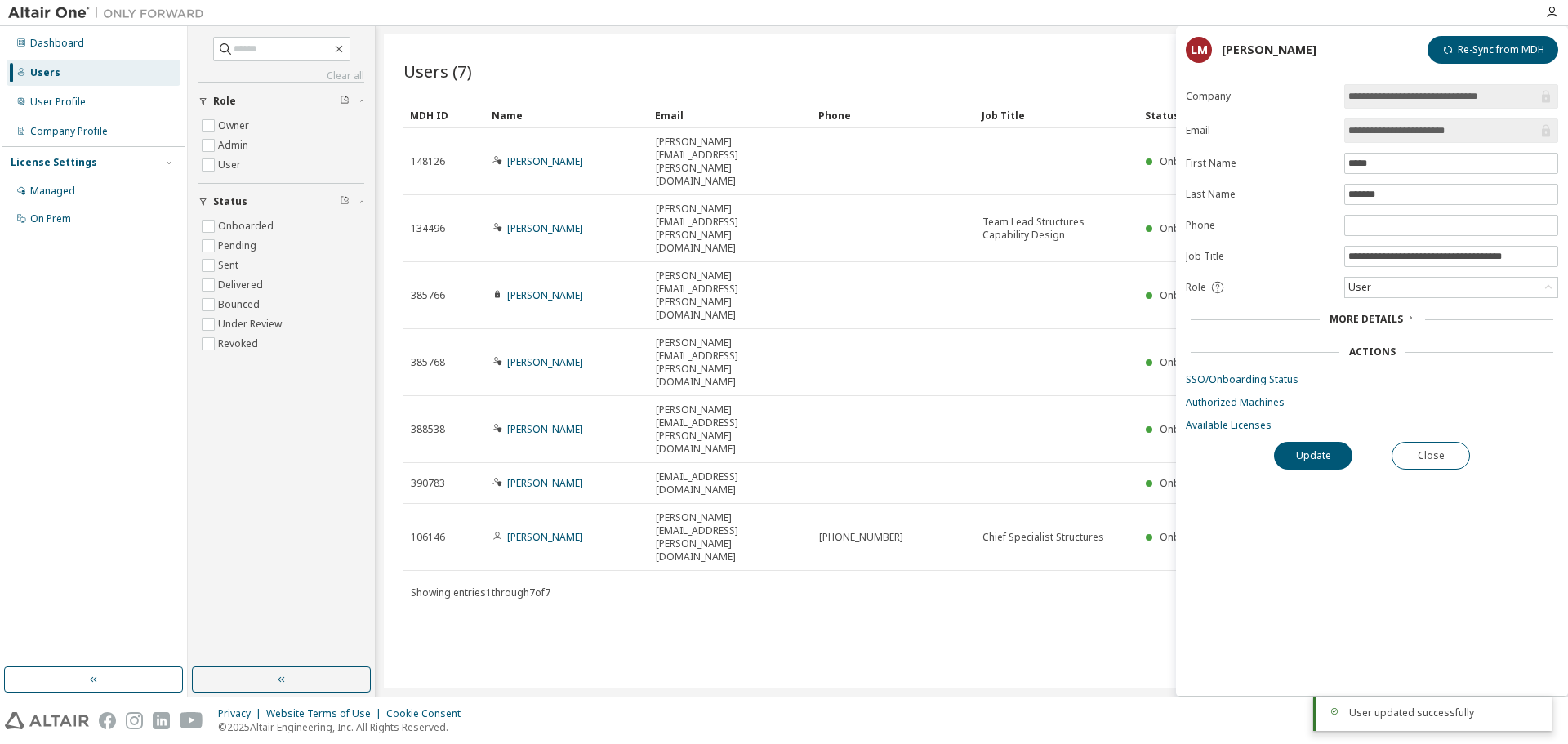
click at [782, 402] on div "Users (7) Import From CSV Export To CSV Add User Clear Load Save Save As Field …" at bounding box center [972, 361] width 1176 height 654
click at [1465, 456] on button "Close" at bounding box center [1430, 455] width 79 height 28
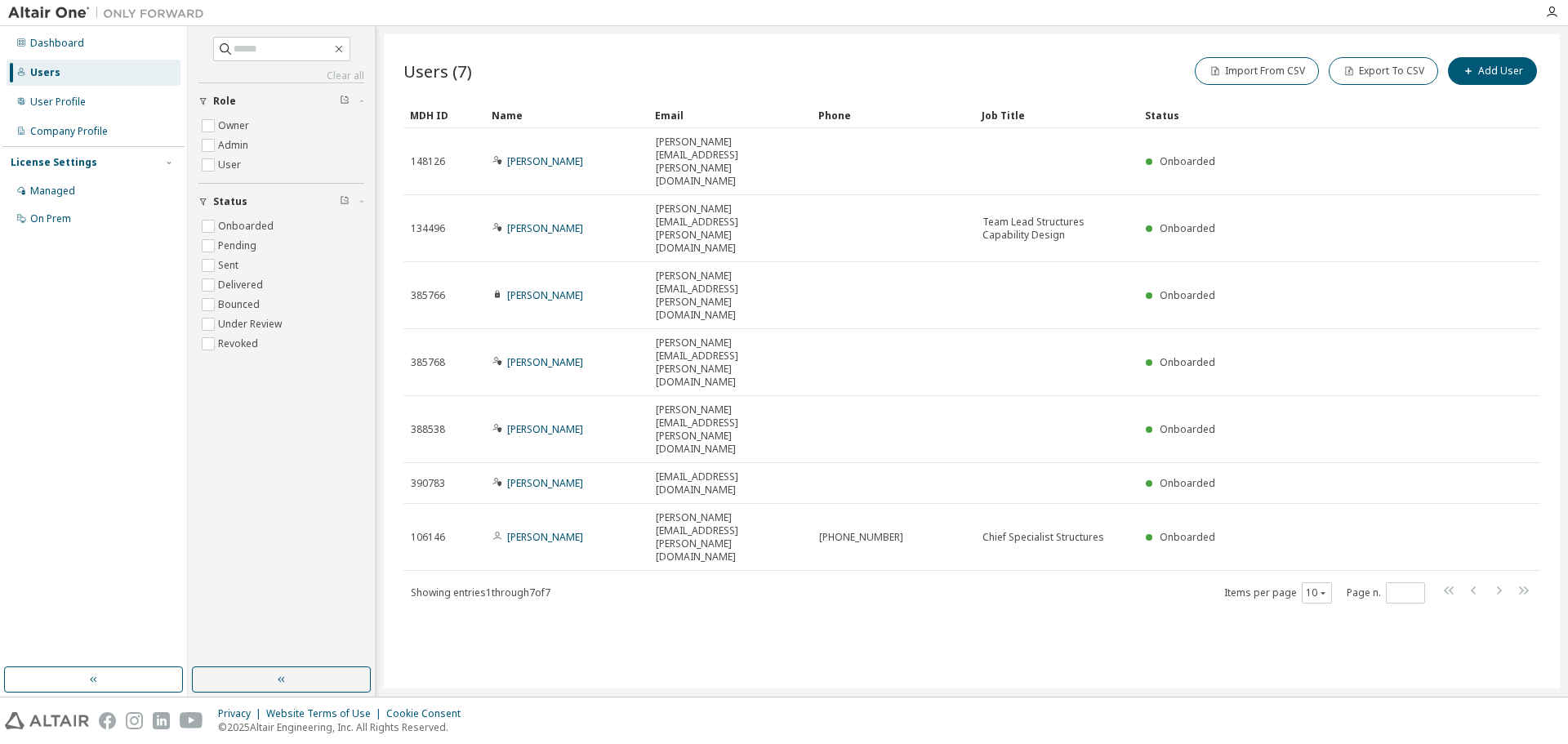
click at [760, 442] on div "Users (7) Import From CSV Export To CSV Add User Clear Load Save Save As Field …" at bounding box center [972, 361] width 1176 height 654
click at [85, 97] on div "User Profile" at bounding box center [93, 102] width 174 height 26
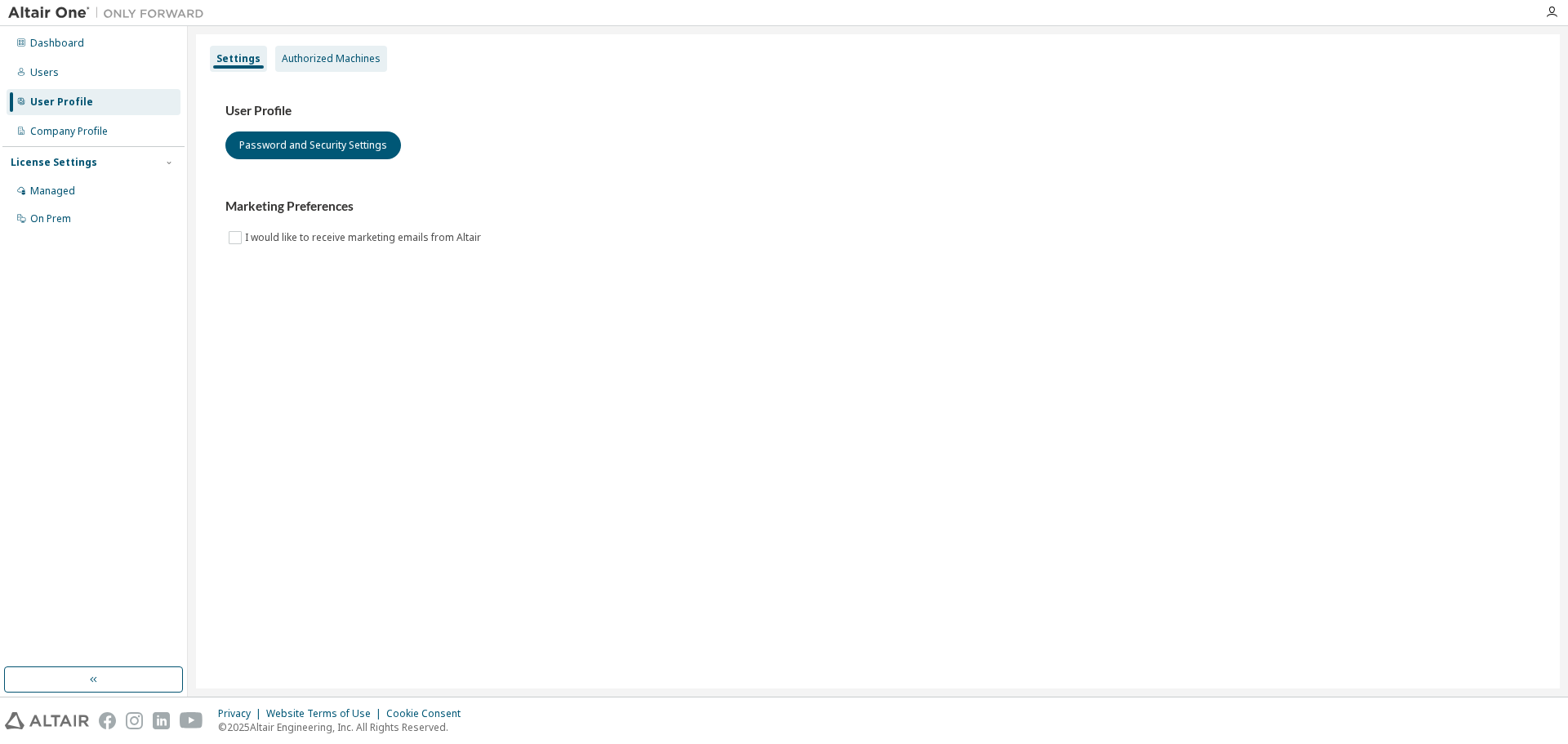
click at [296, 57] on div "Authorized Machines" at bounding box center [331, 58] width 99 height 13
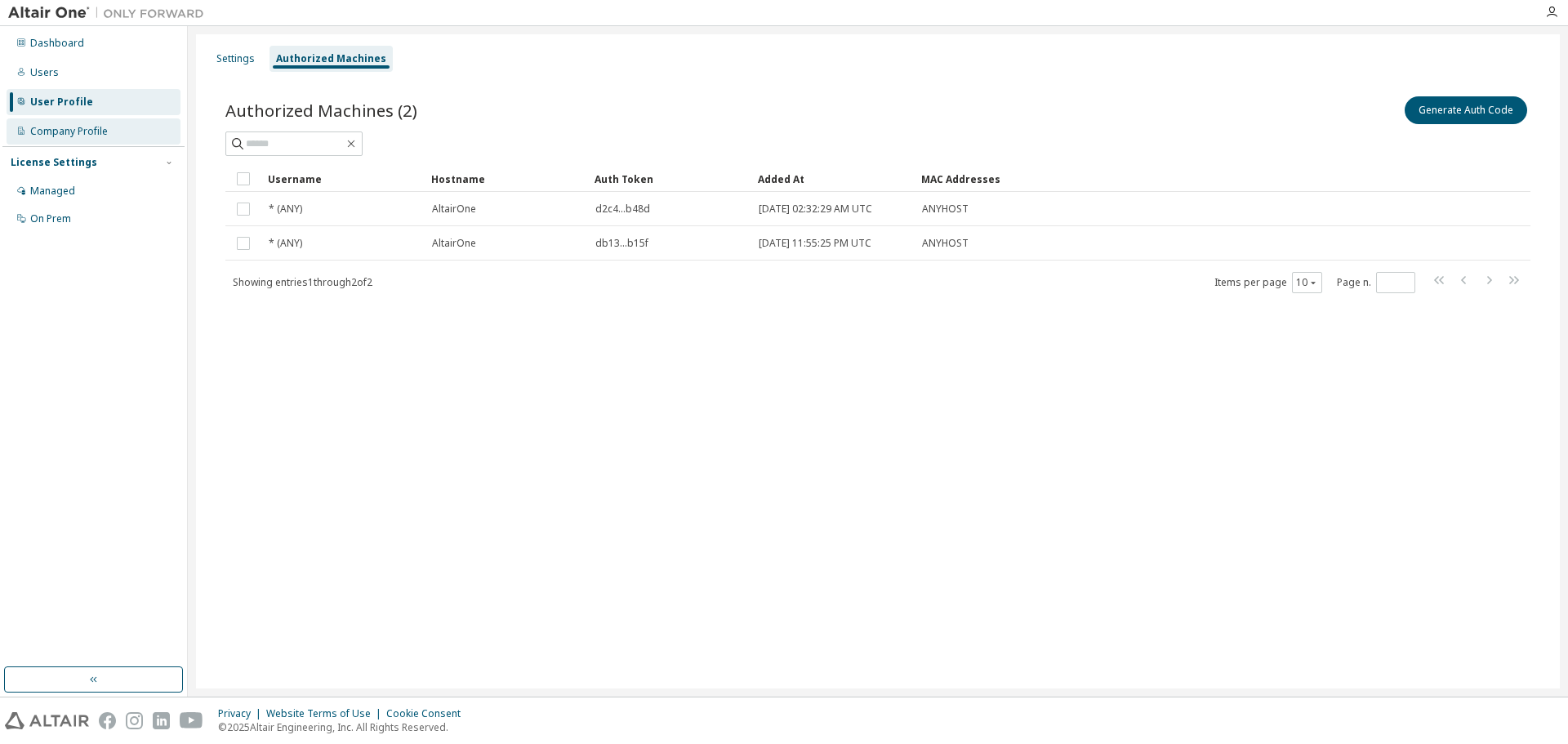
click at [85, 131] on div "Company Profile" at bounding box center [69, 131] width 78 height 13
